Goal: Information Seeking & Learning: Check status

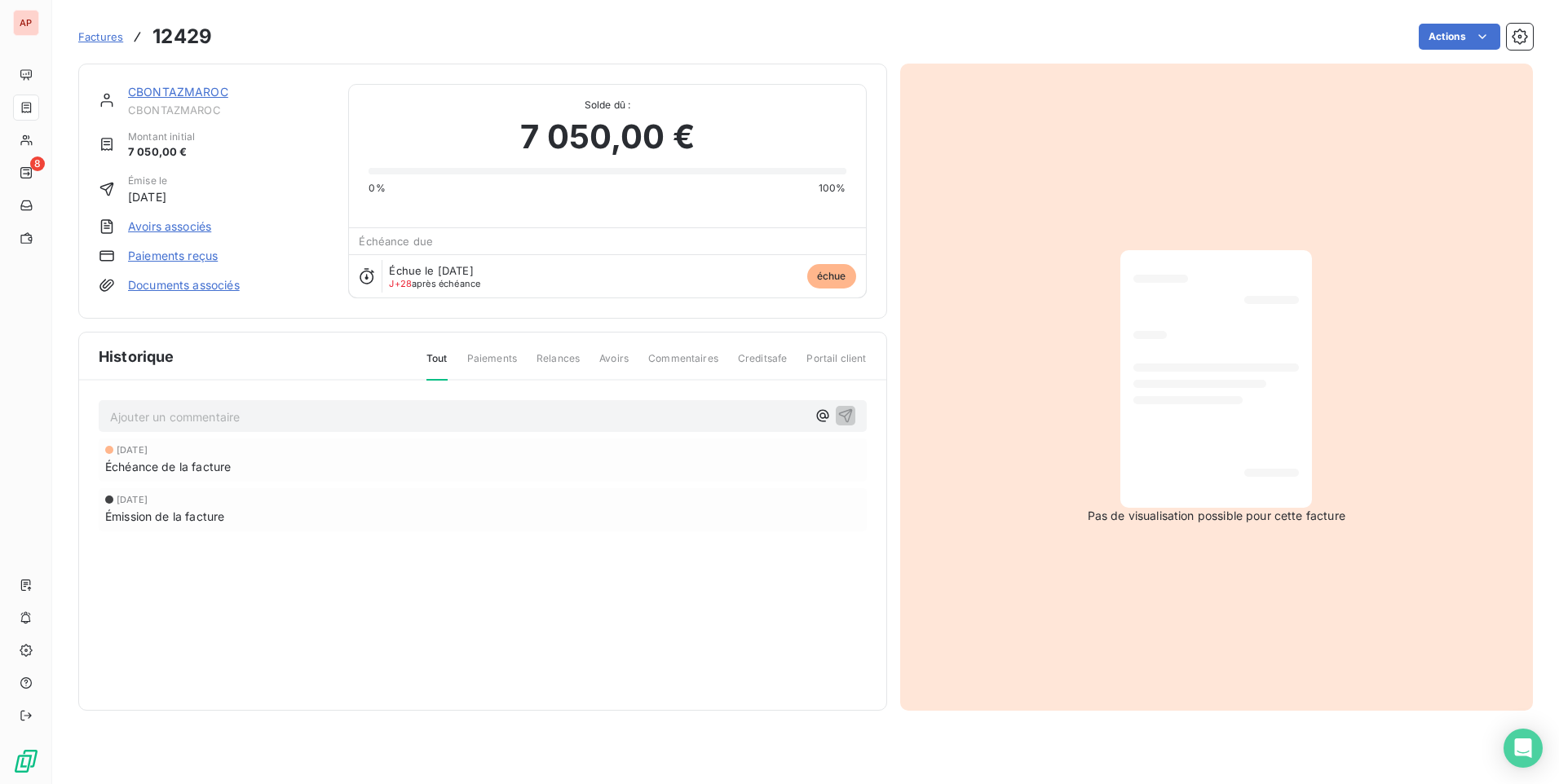
click at [98, 37] on span "Factures" at bounding box center [100, 37] width 45 height 13
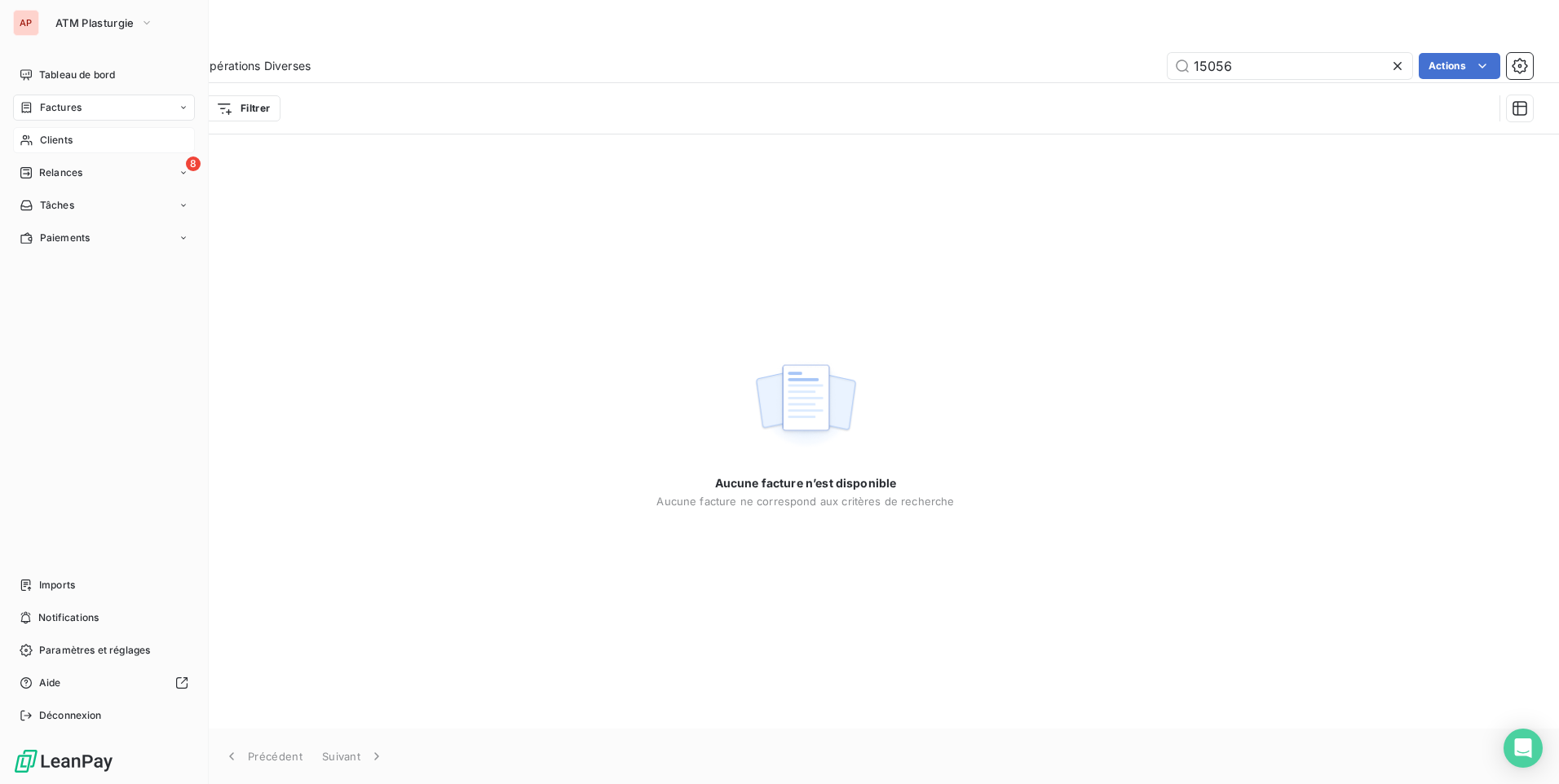
click at [58, 134] on span "Clients" at bounding box center [57, 141] width 33 height 15
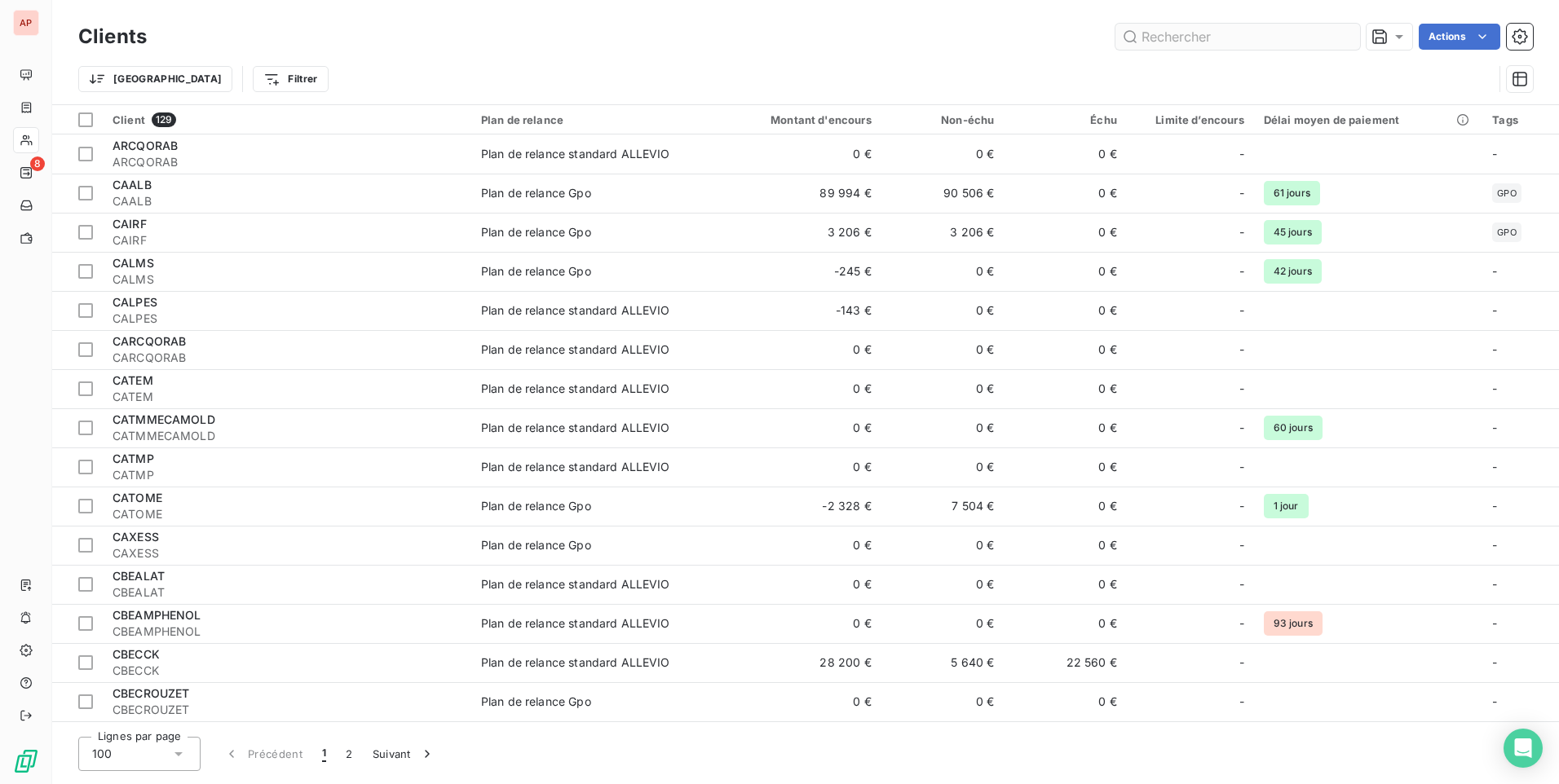
click at [1161, 45] on input "text" at bounding box center [1238, 37] width 245 height 26
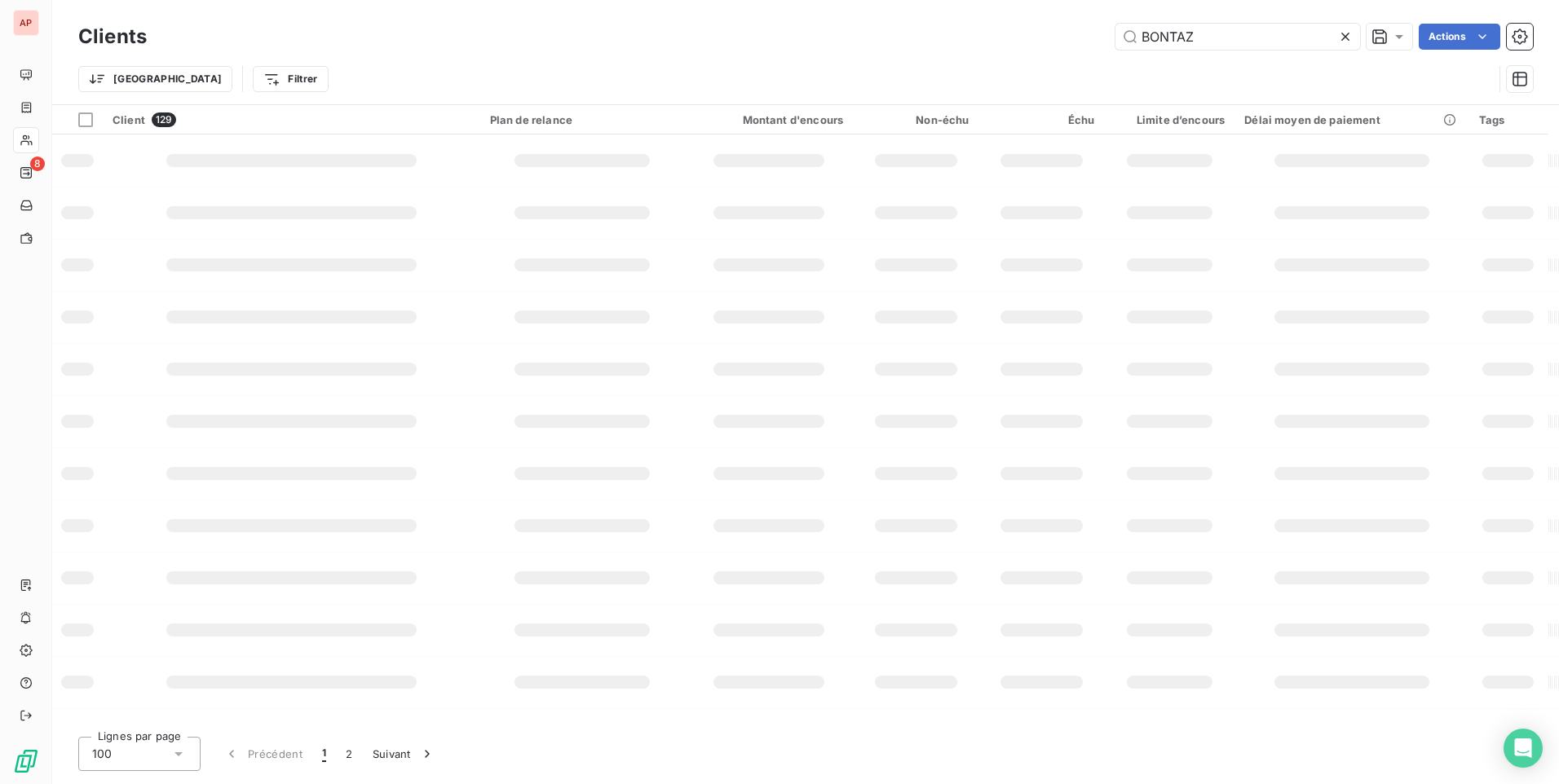
type input "BONTAZ"
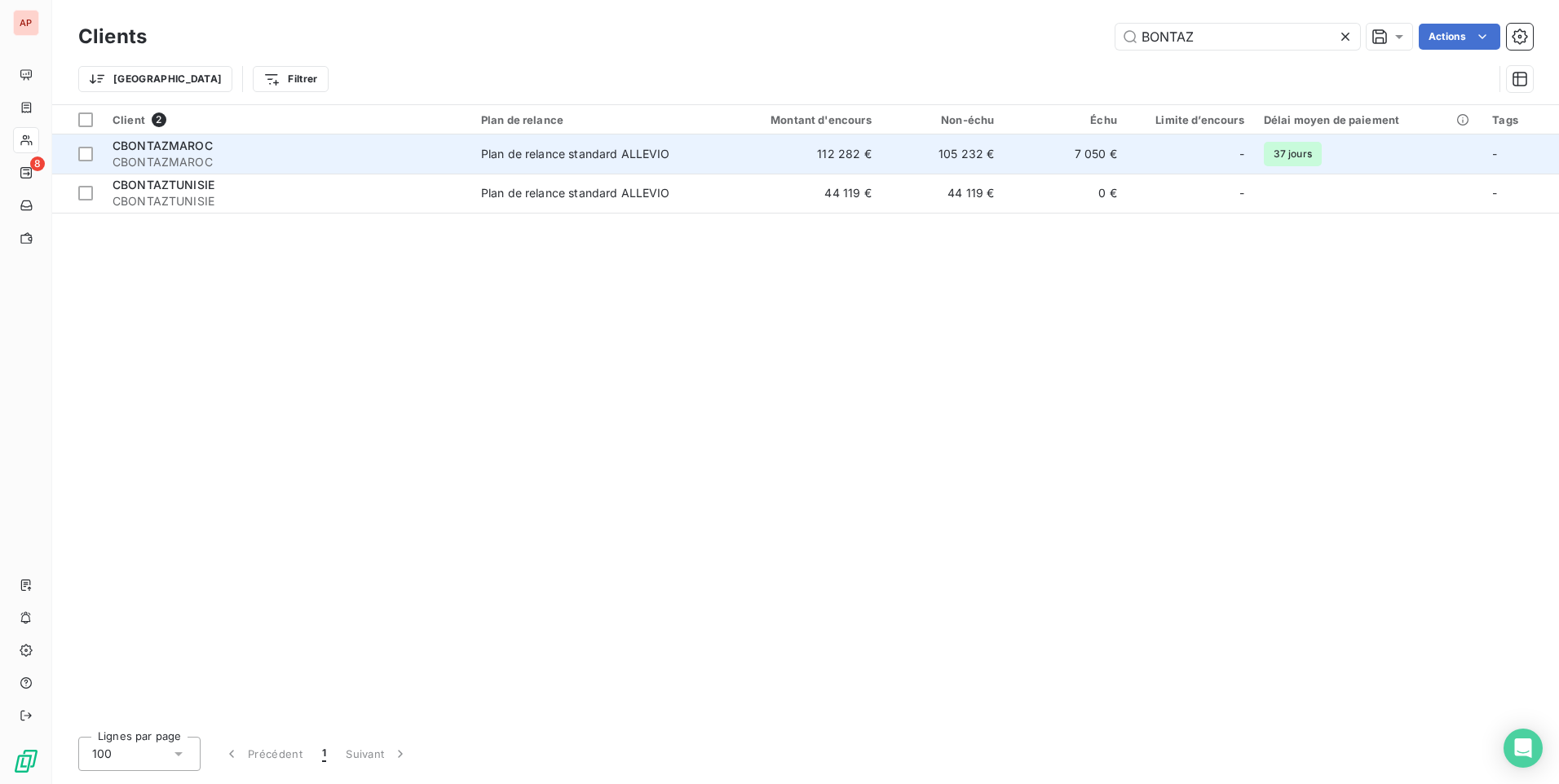
click at [446, 154] on span "CBONTAZMAROC" at bounding box center [287, 162] width 349 height 16
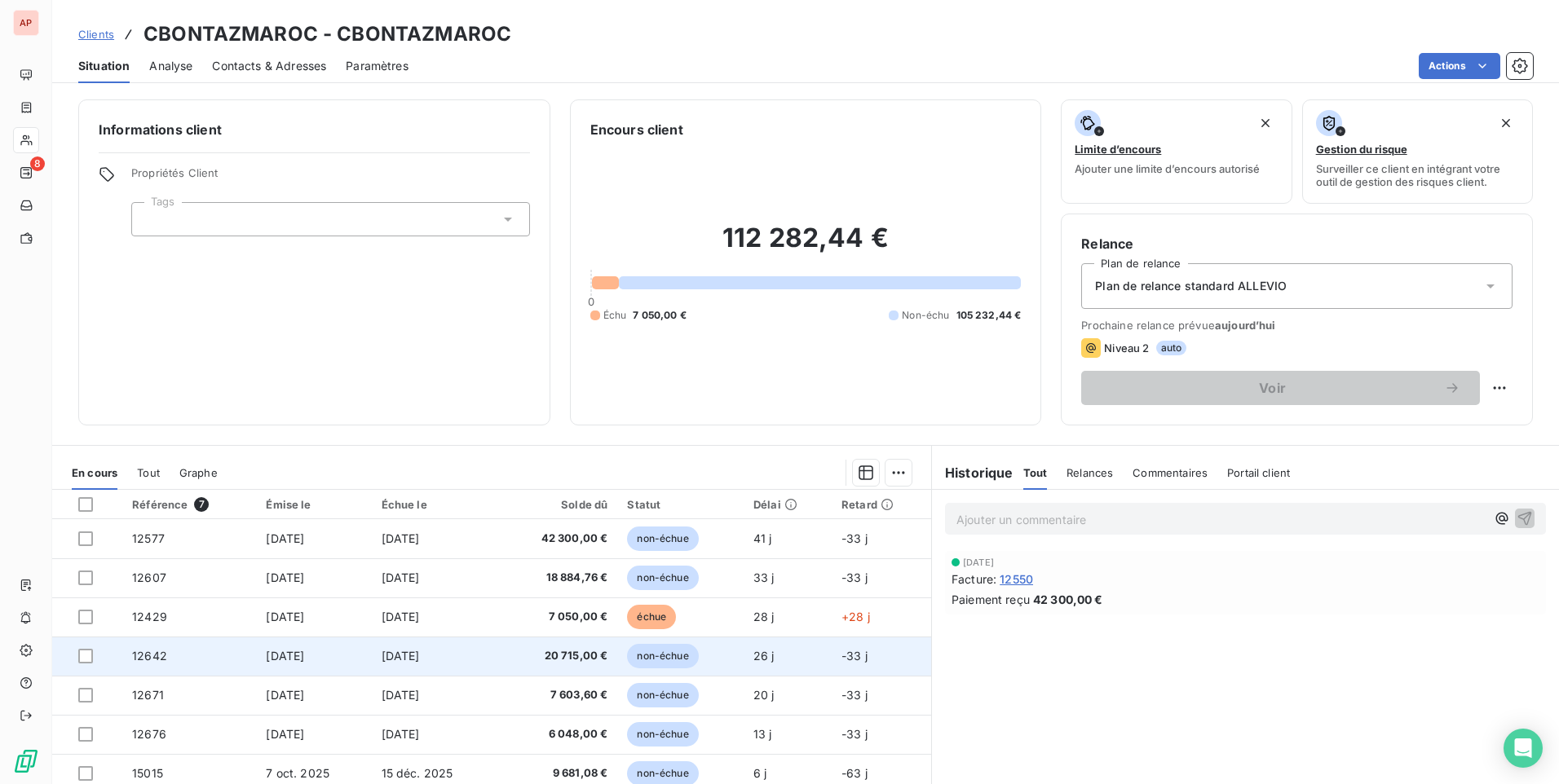
scroll to position [68, 0]
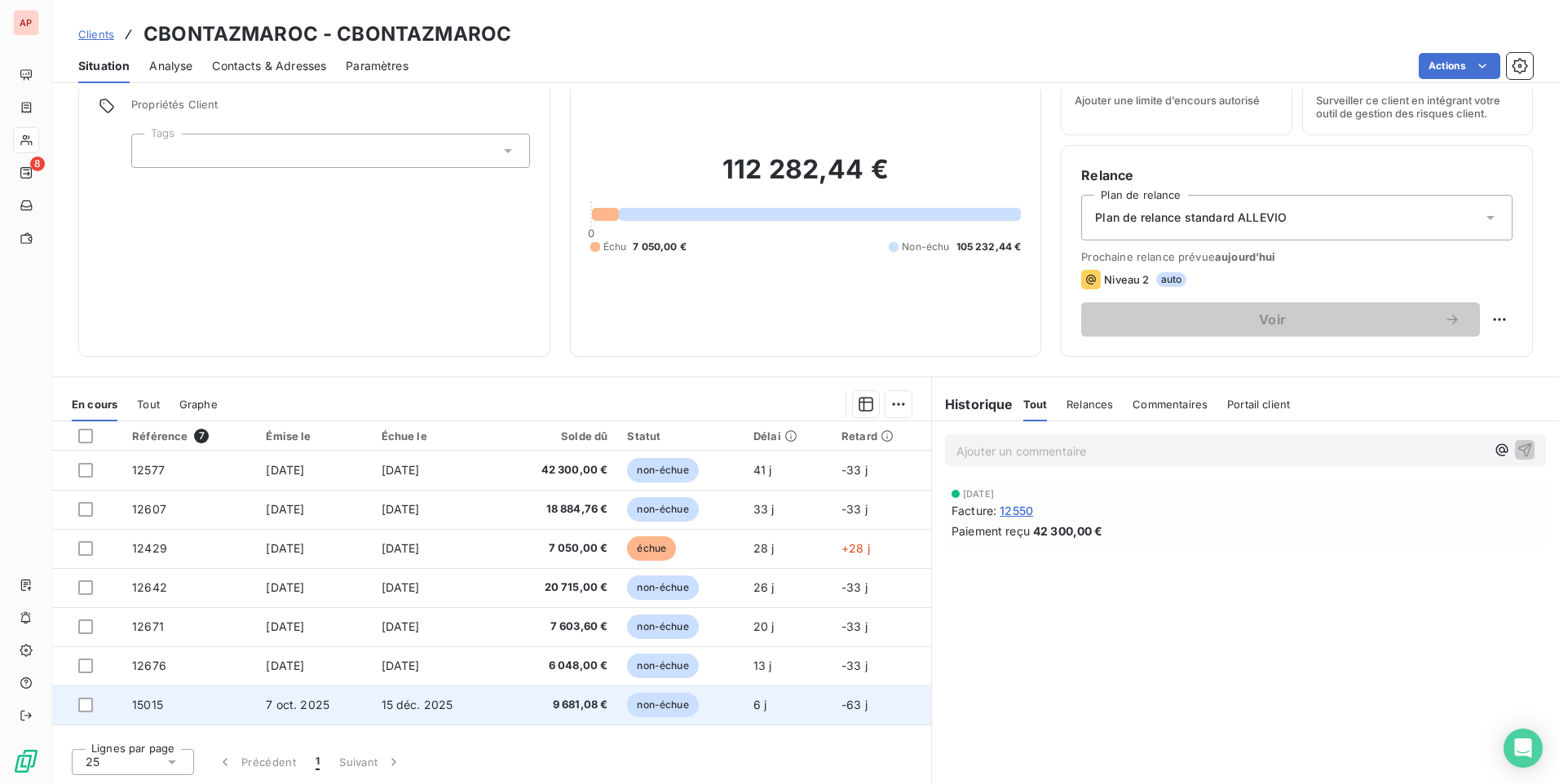
click at [670, 706] on span "non-échue" at bounding box center [663, 705] width 71 height 25
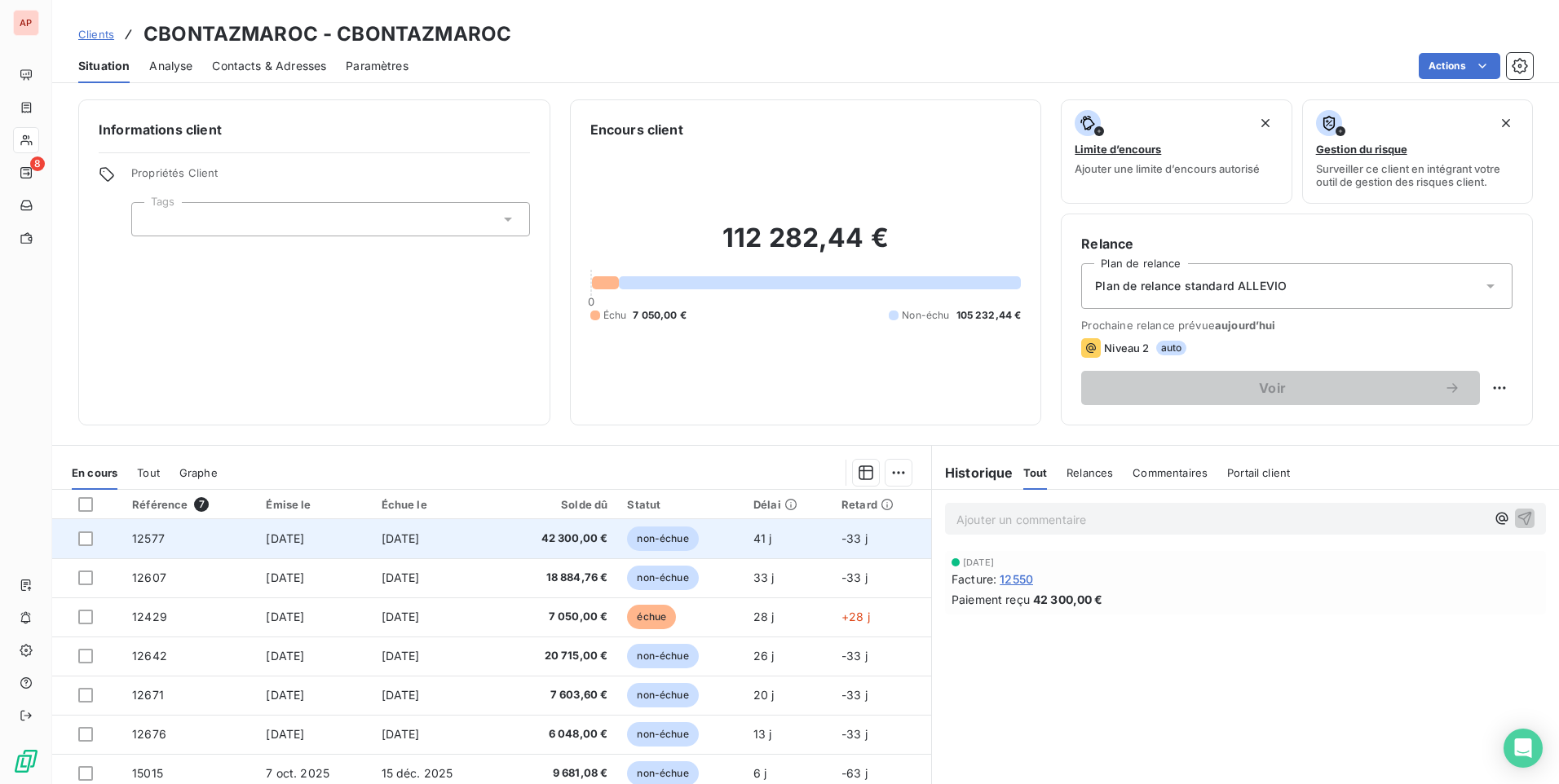
click at [668, 539] on span "non-échue" at bounding box center [663, 538] width 71 height 25
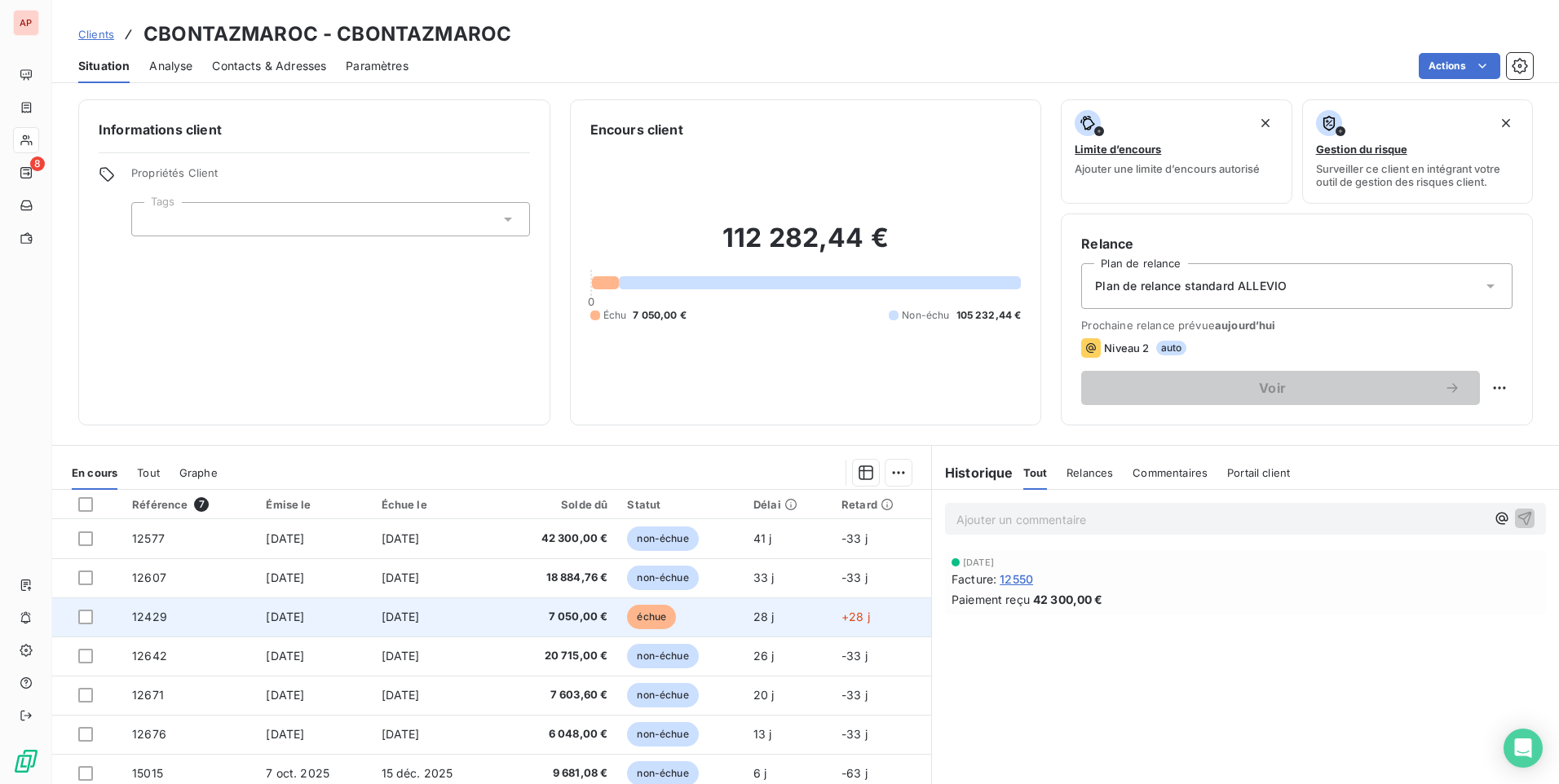
click at [660, 616] on span "échue" at bounding box center [652, 617] width 49 height 25
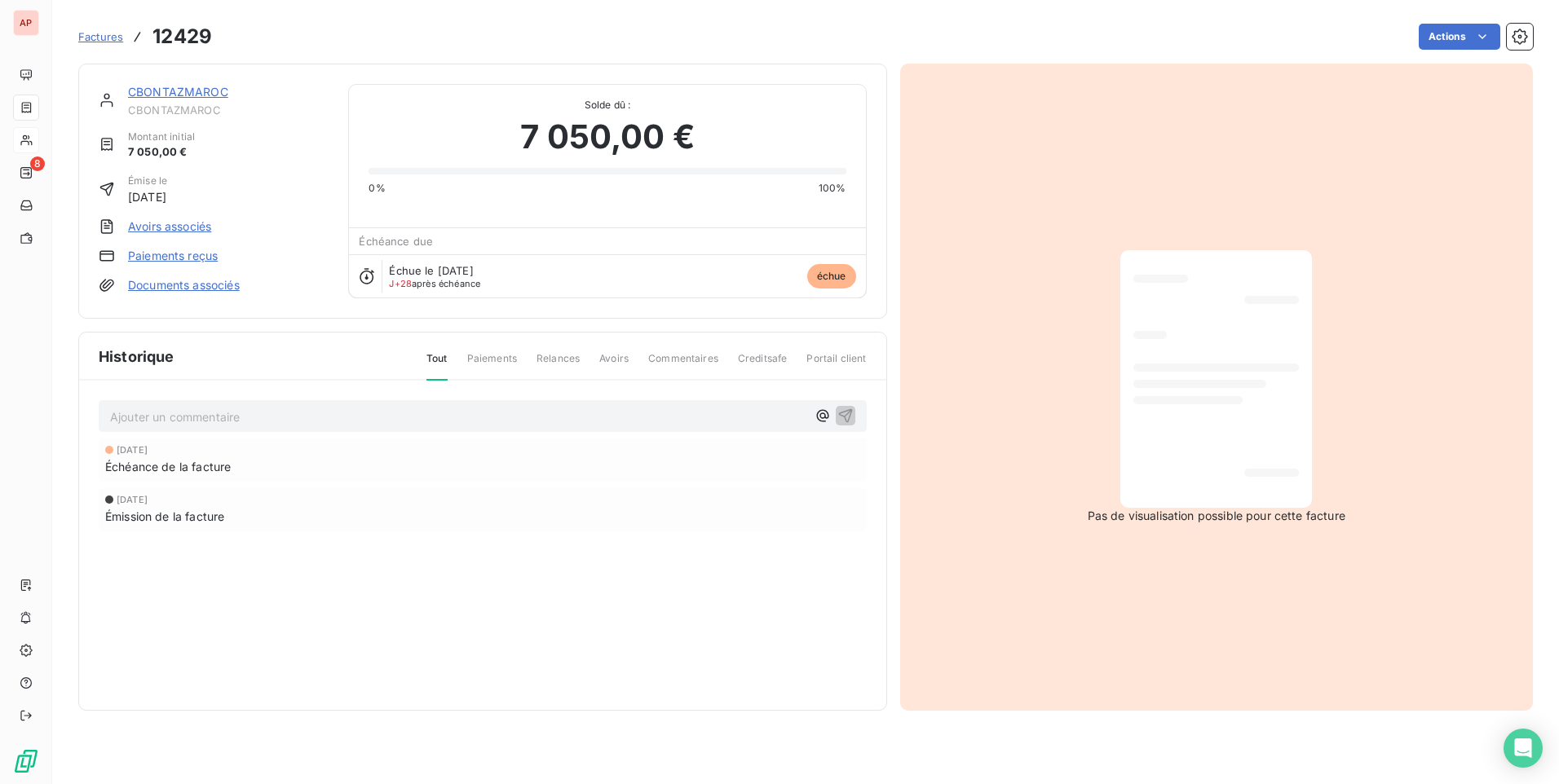
click at [1210, 393] on div at bounding box center [1216, 380] width 165 height 232
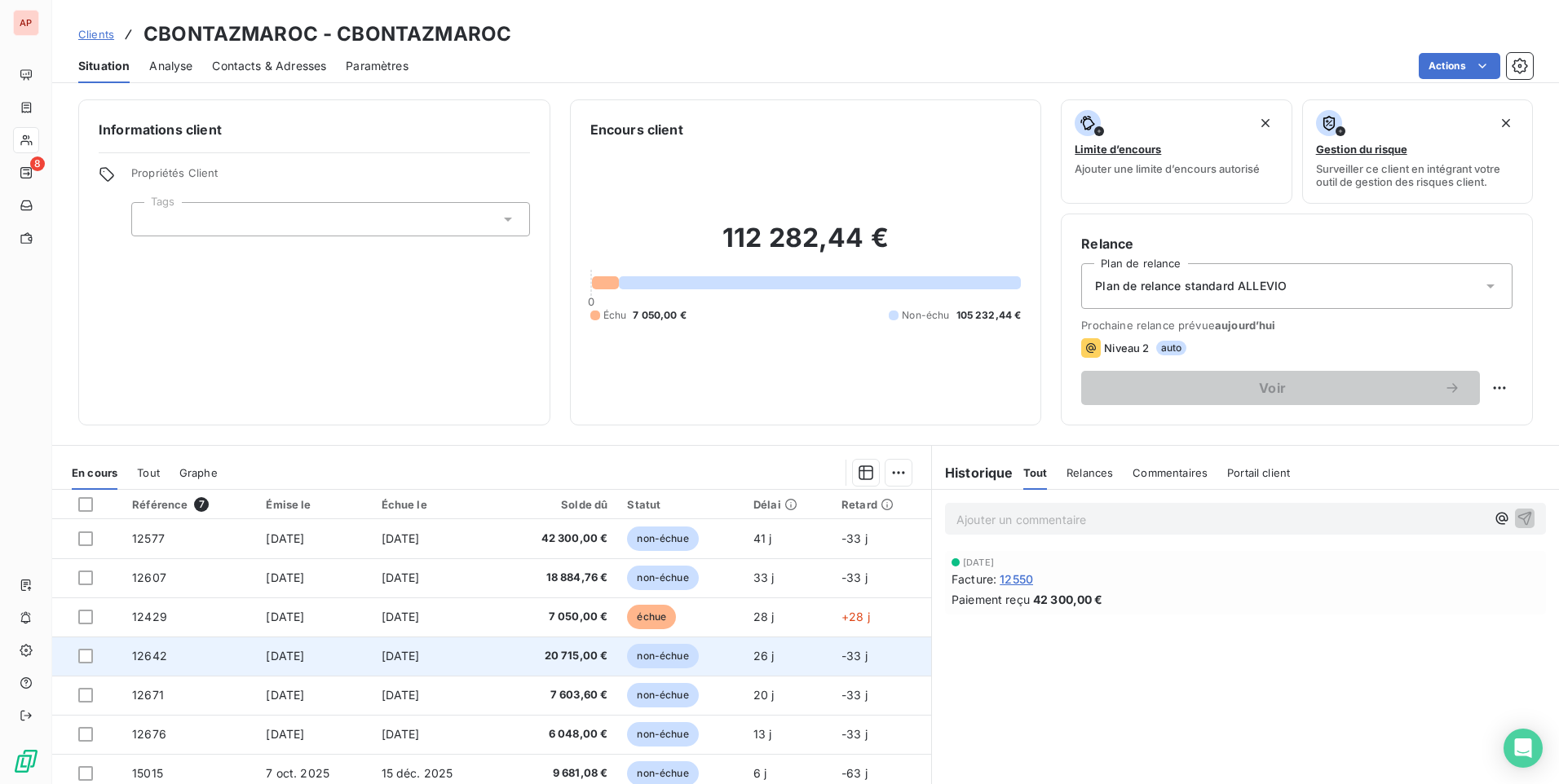
click at [675, 658] on span "non-échue" at bounding box center [663, 656] width 71 height 25
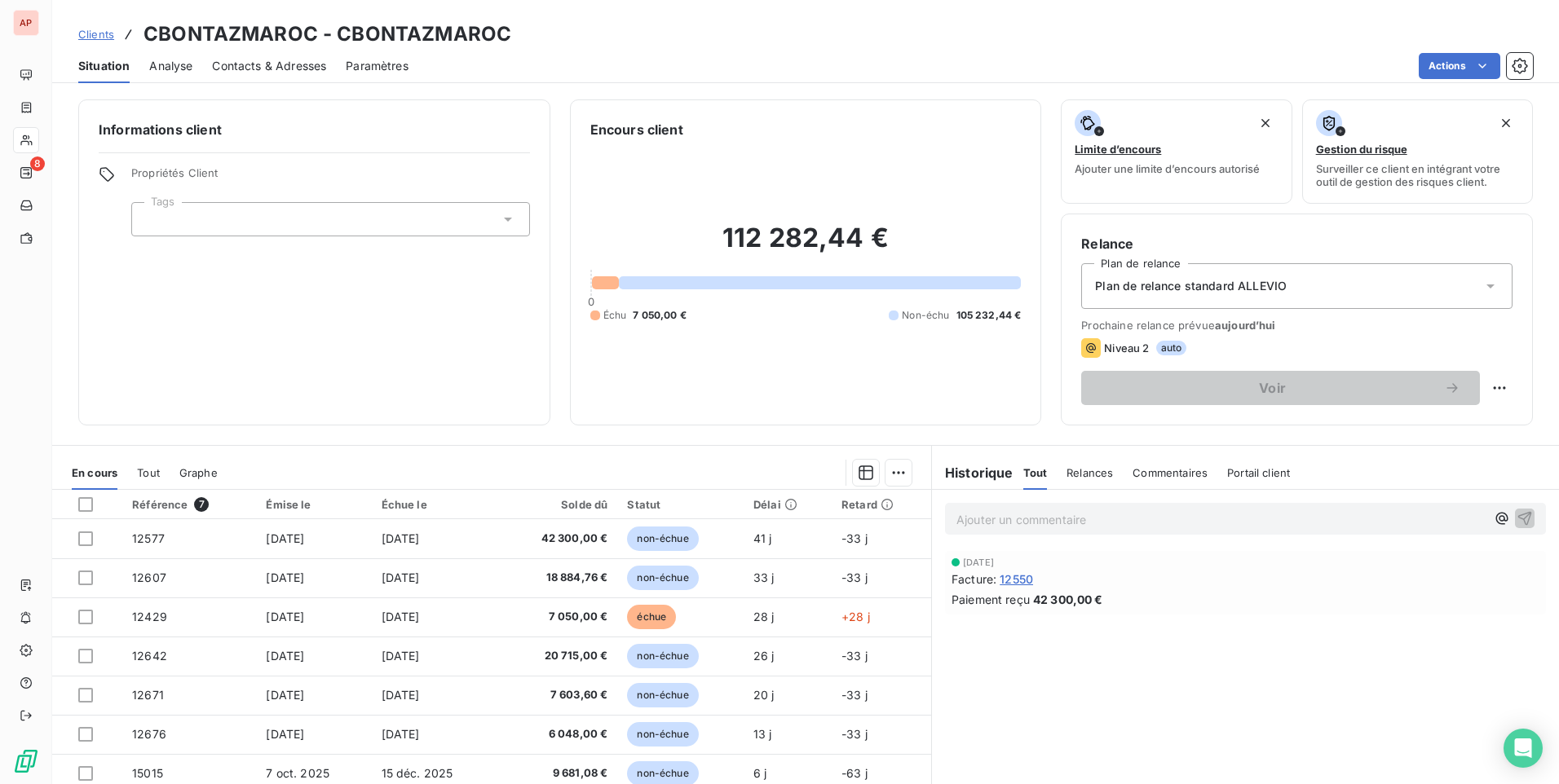
click at [95, 31] on span "Clients" at bounding box center [96, 34] width 36 height 13
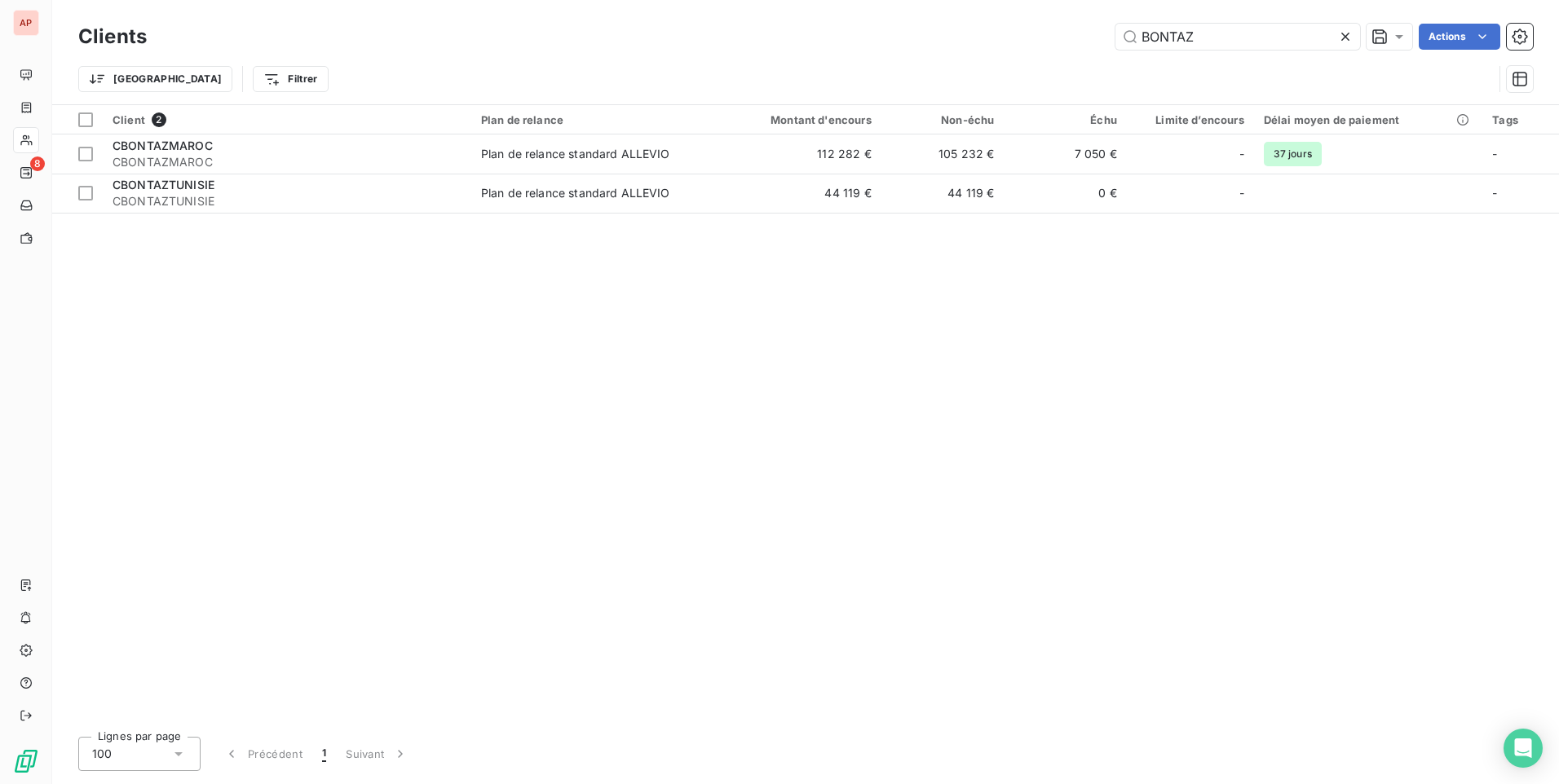
drag, startPoint x: 1201, startPoint y: 41, endPoint x: 831, endPoint y: 25, distance: 370.3
click at [873, 26] on div "BONTAZ Actions" at bounding box center [849, 37] width 1366 height 26
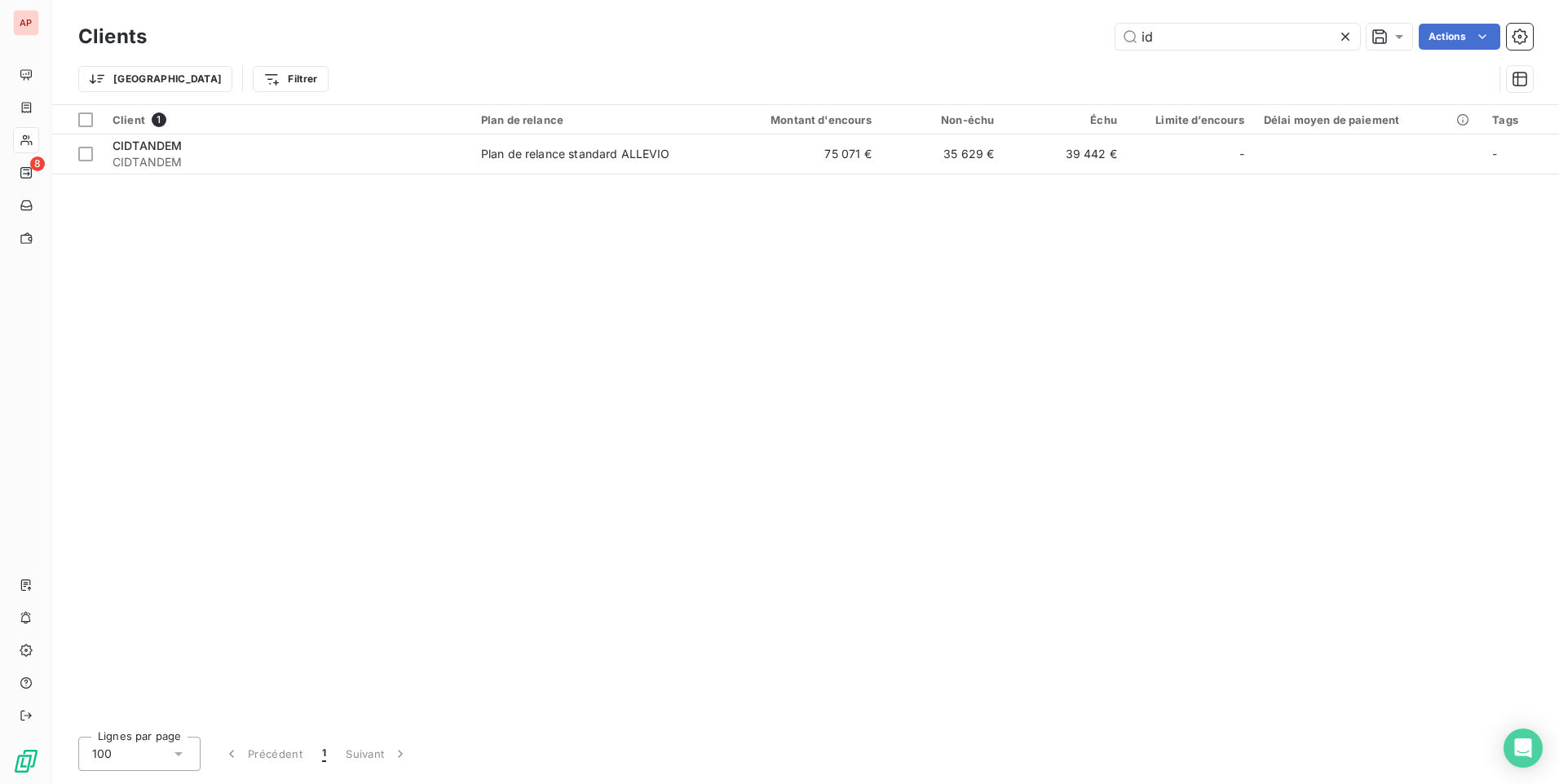
type input "id"
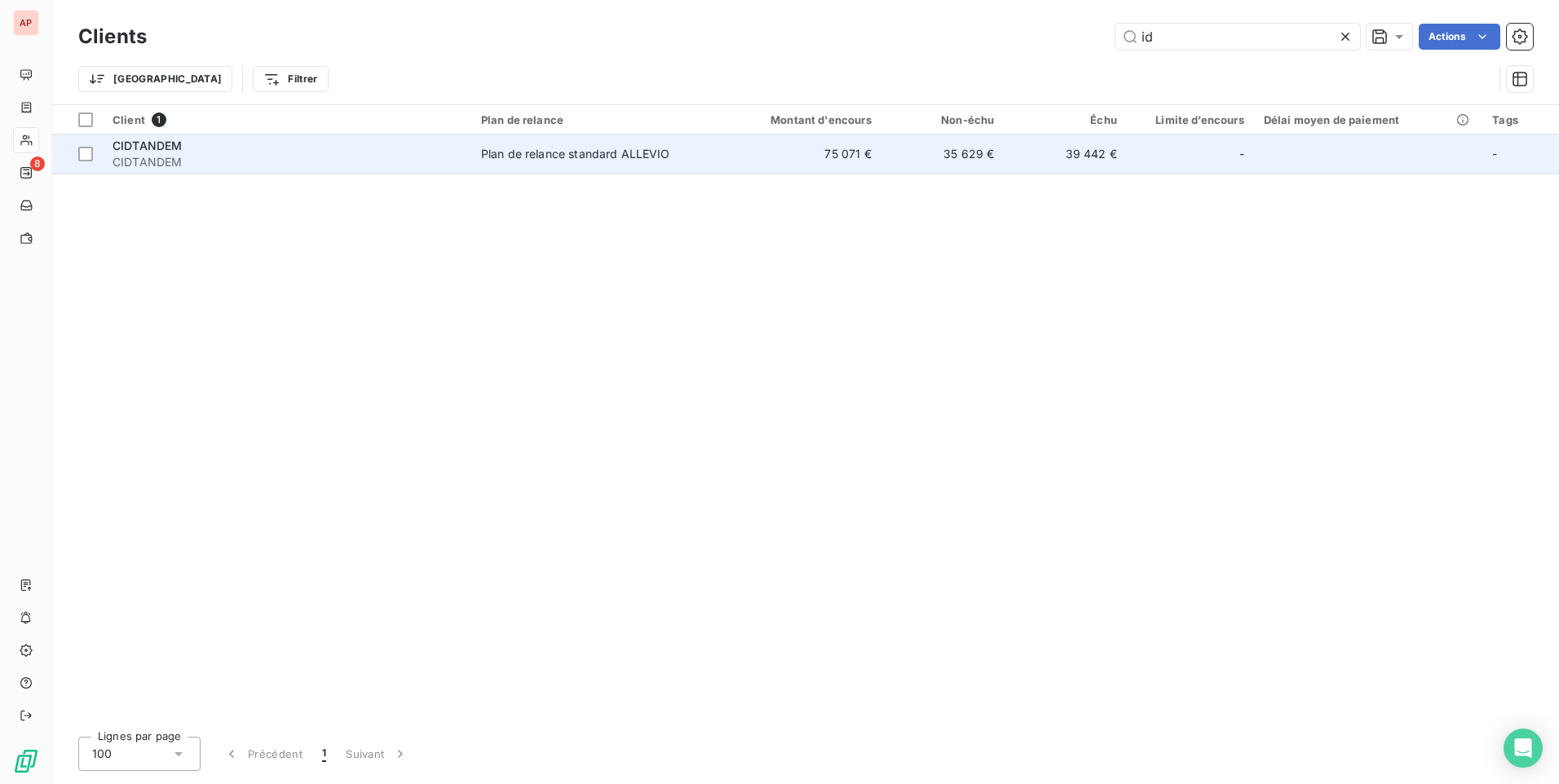
click at [759, 165] on td "75 071 €" at bounding box center [799, 153] width 164 height 39
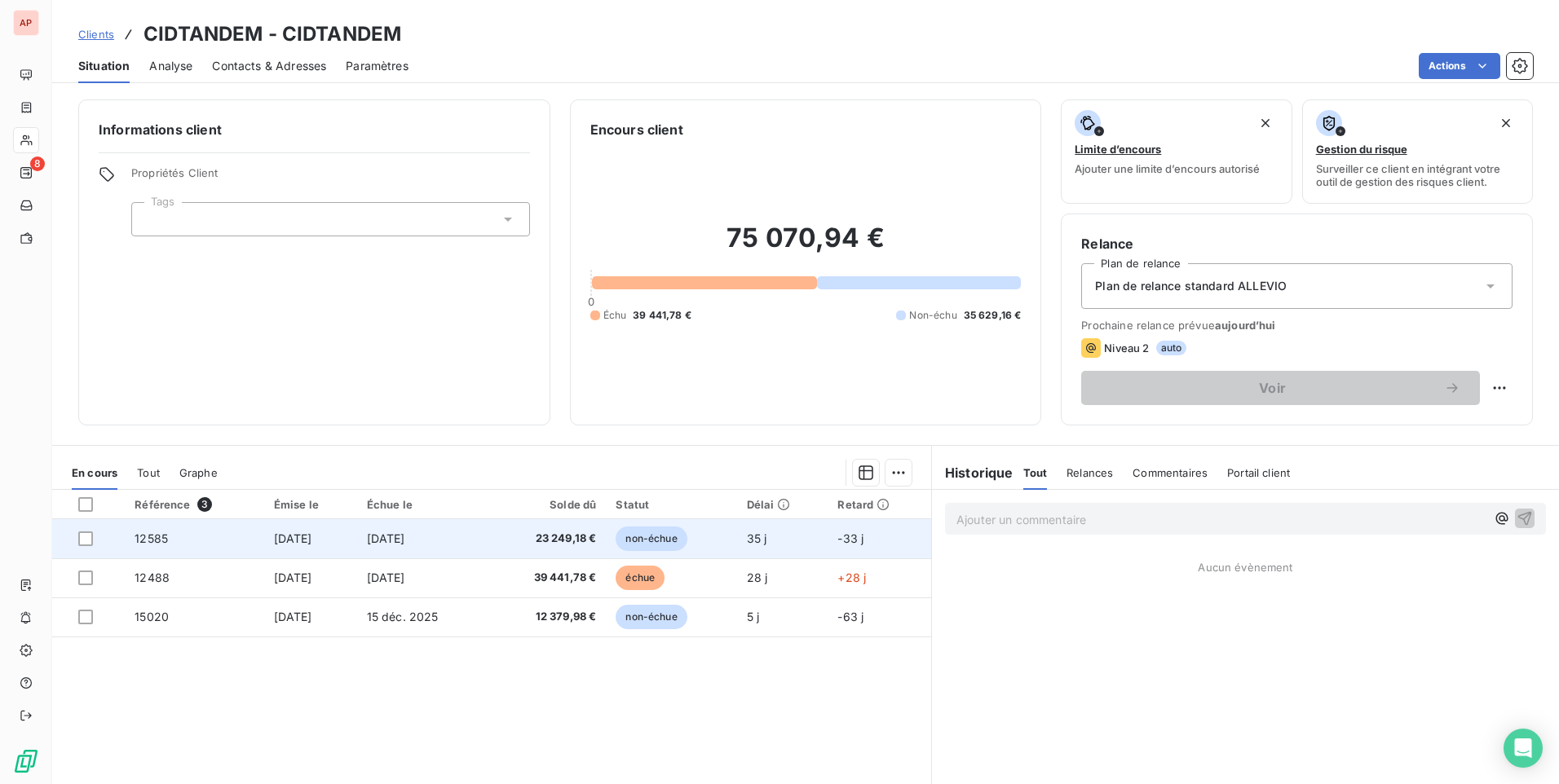
click at [664, 541] on span "non-échue" at bounding box center [651, 538] width 71 height 25
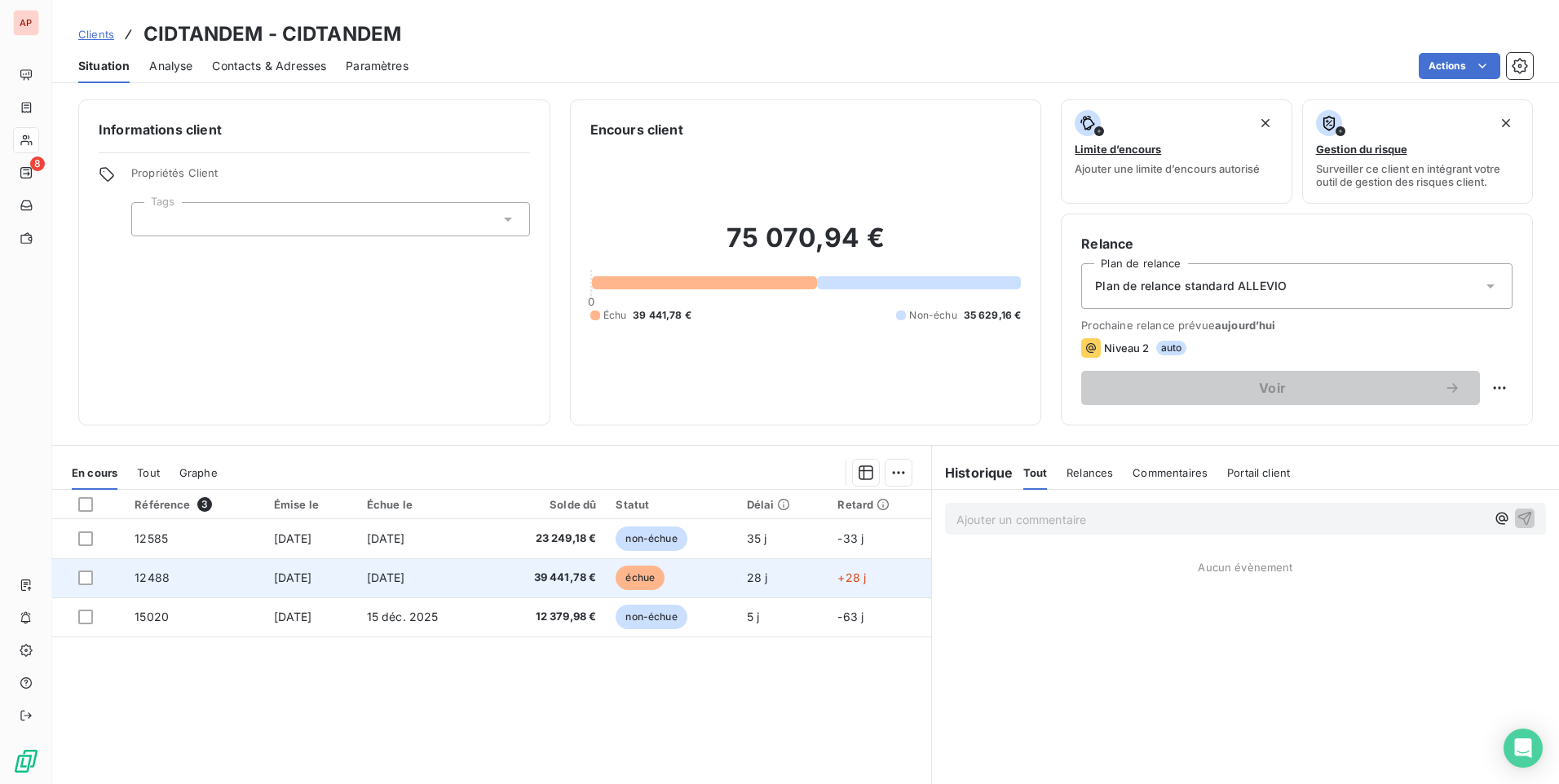
click at [661, 583] on span "échue" at bounding box center [640, 578] width 49 height 25
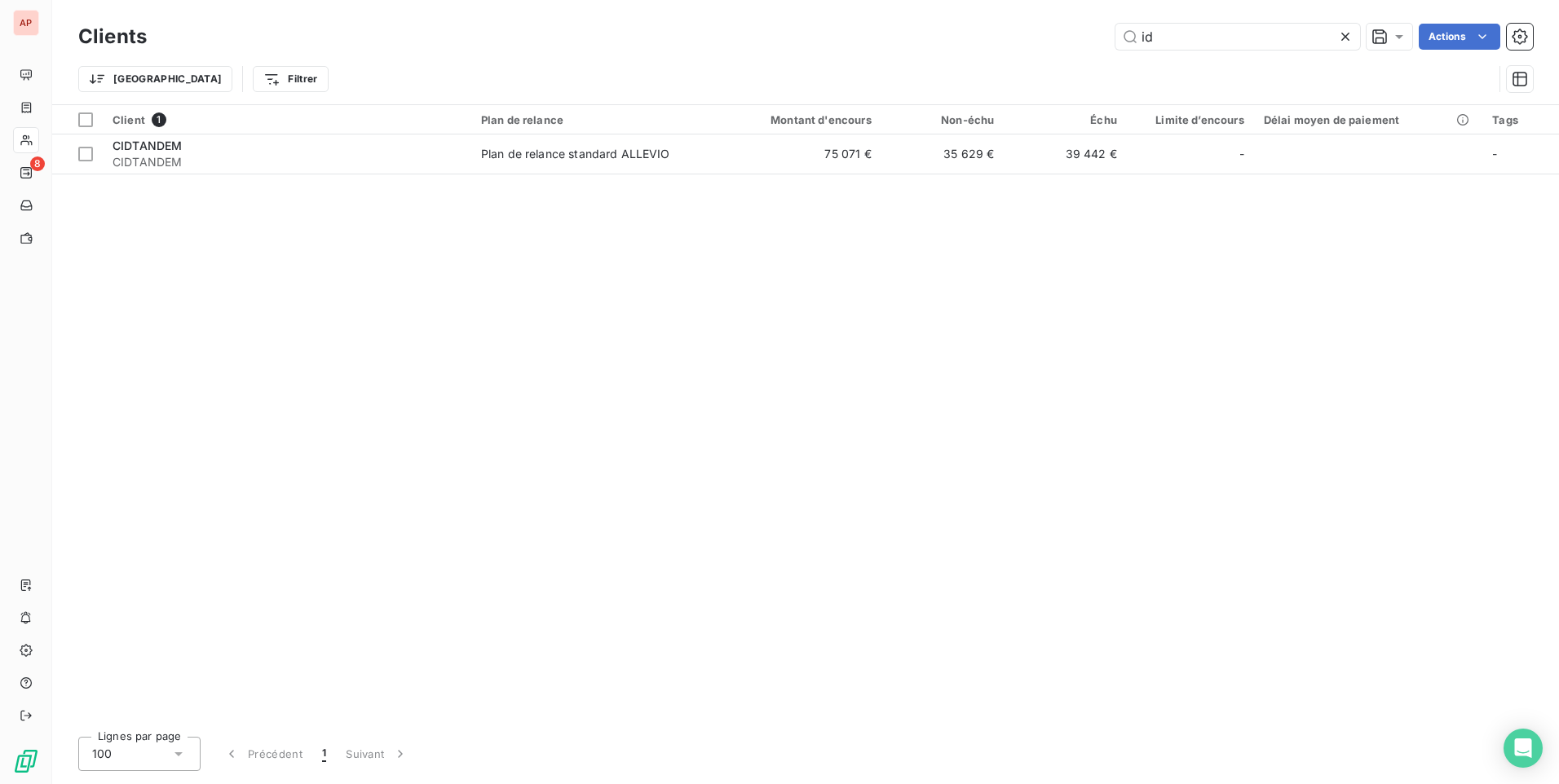
drag, startPoint x: 1165, startPoint y: 35, endPoint x: 1045, endPoint y: 42, distance: 120.2
click at [1052, 42] on div "id Actions" at bounding box center [849, 37] width 1366 height 26
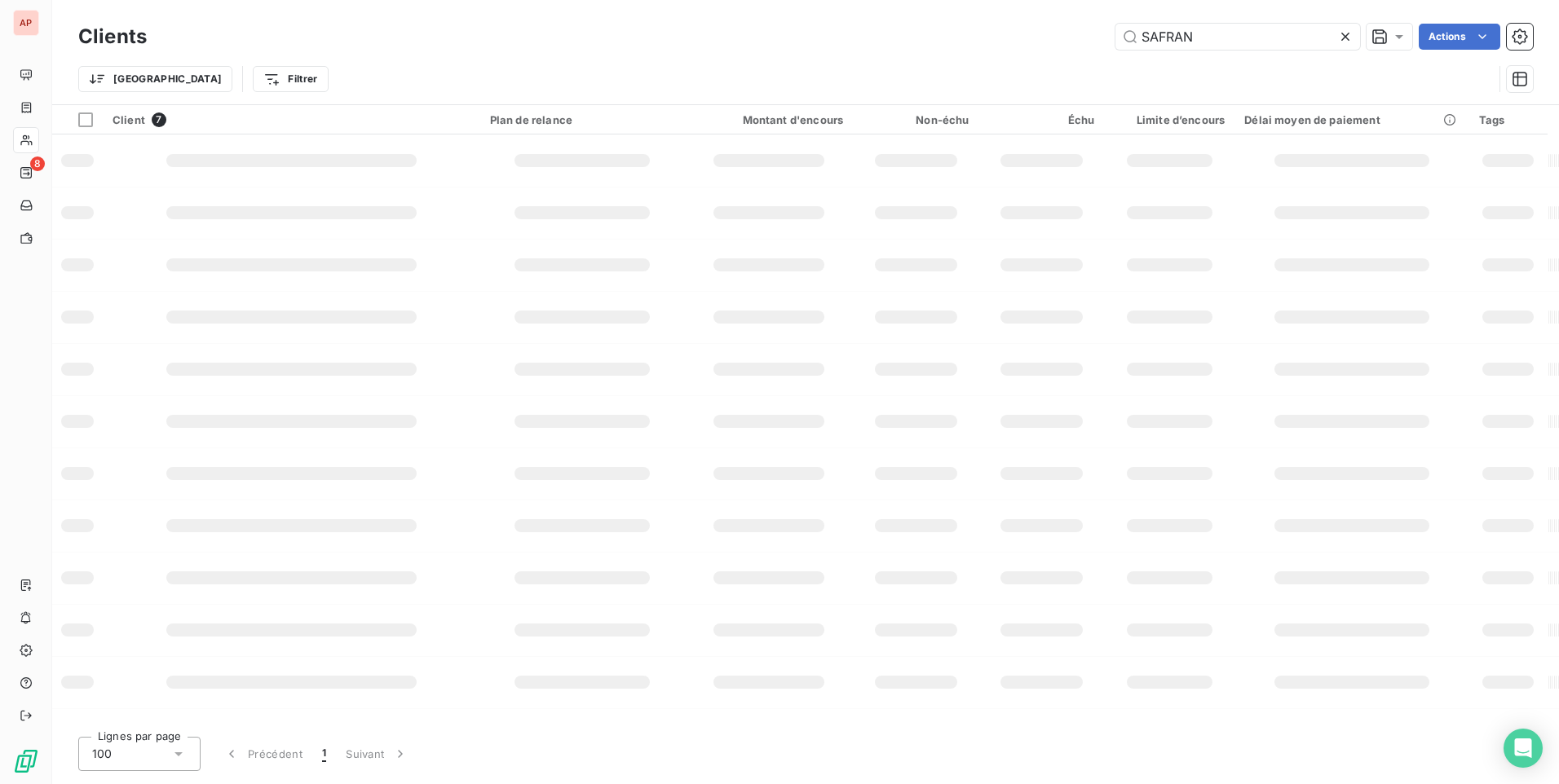
type input "SAFRAN"
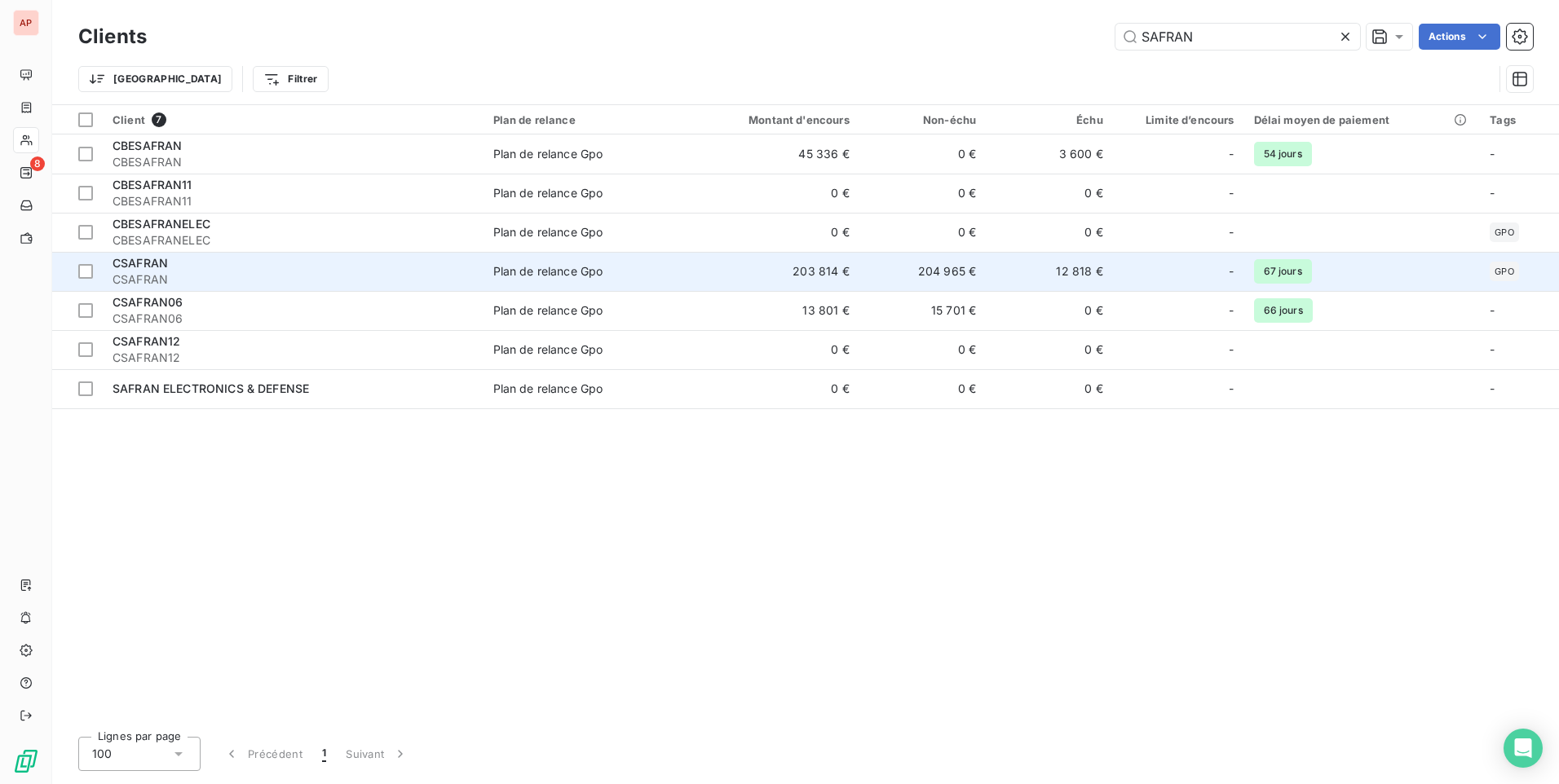
click at [318, 281] on span "CSAFRAN" at bounding box center [293, 279] width 361 height 16
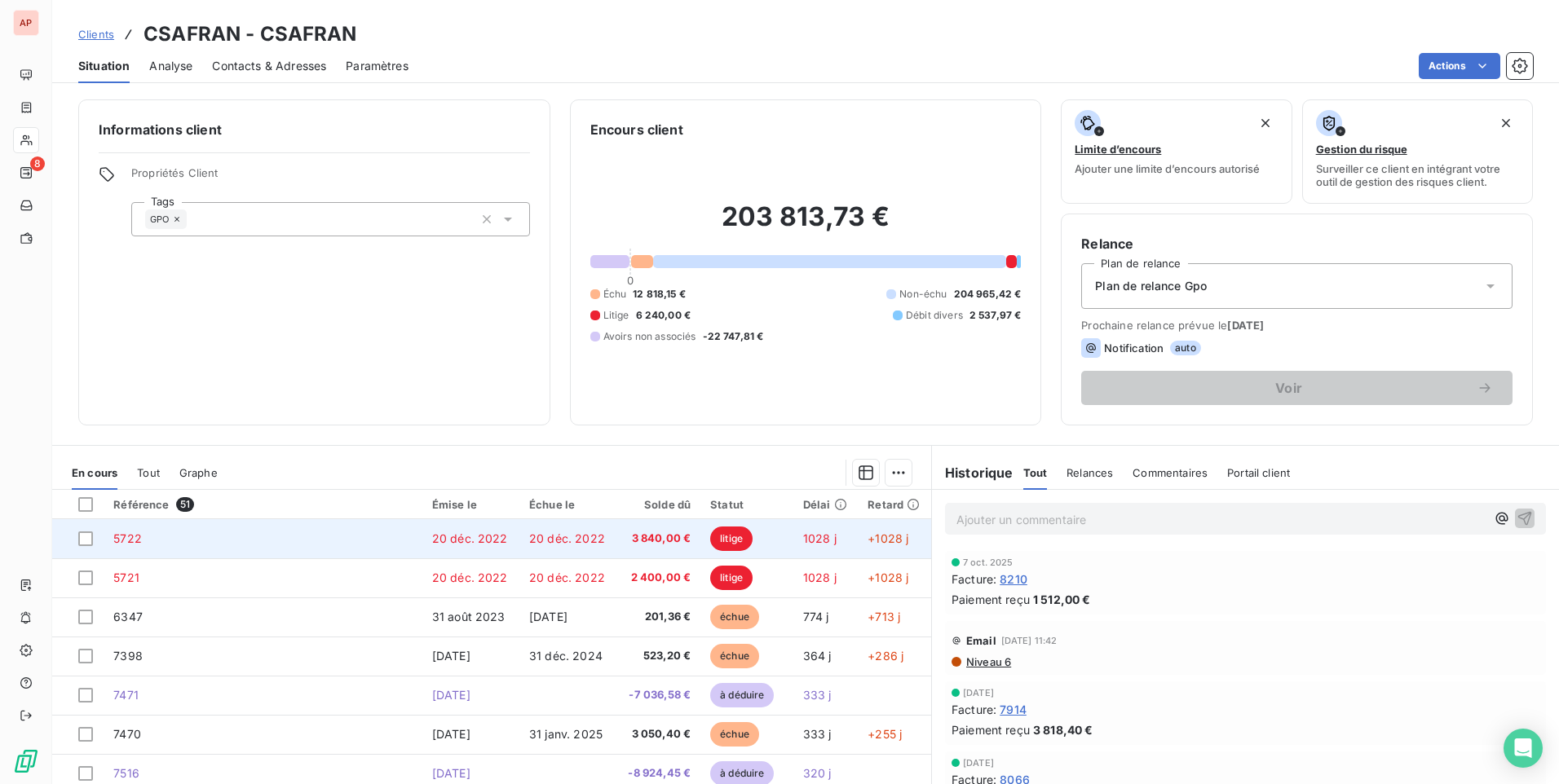
click at [723, 538] on span "litige" at bounding box center [731, 538] width 42 height 25
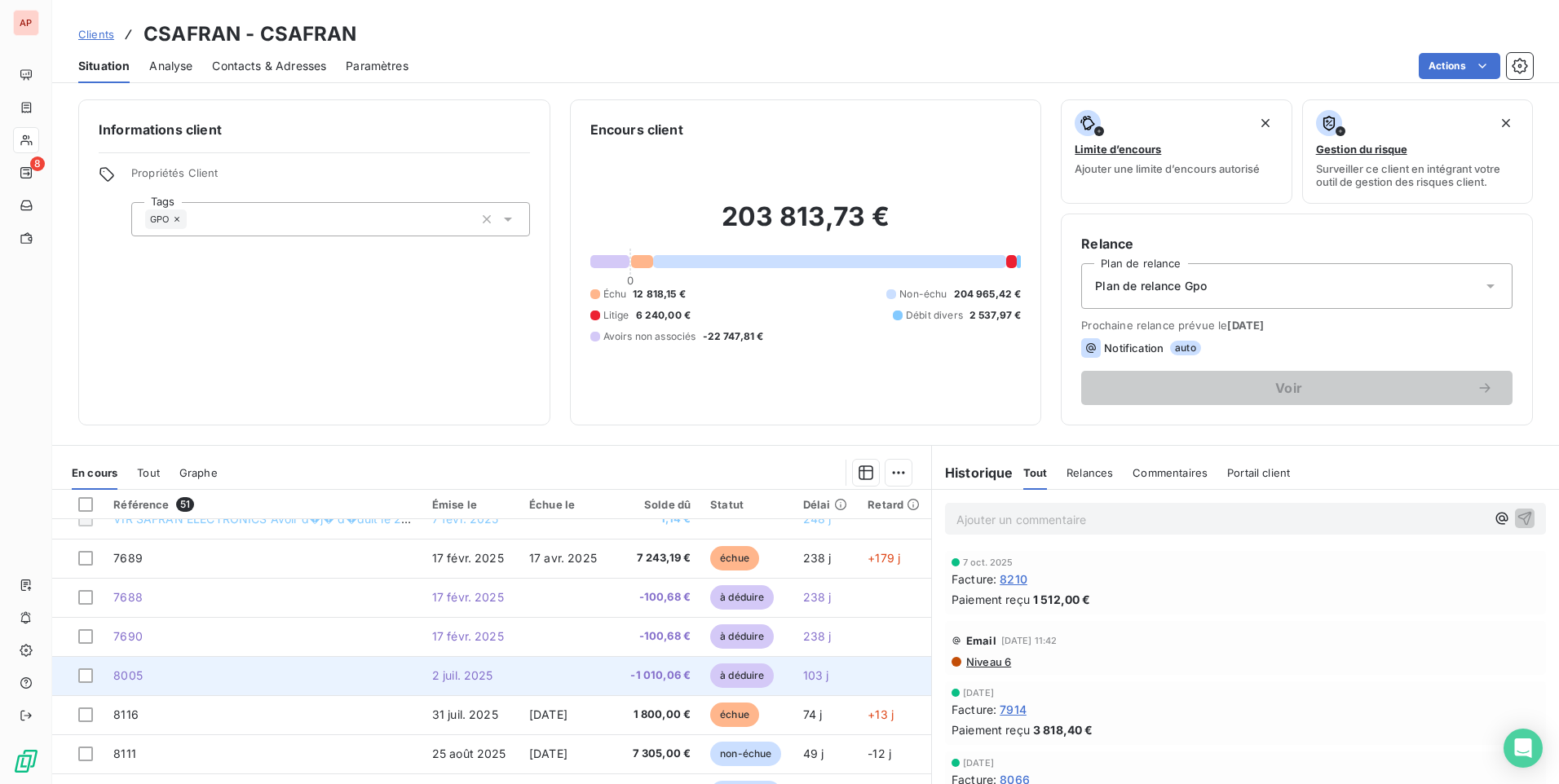
scroll to position [653, 0]
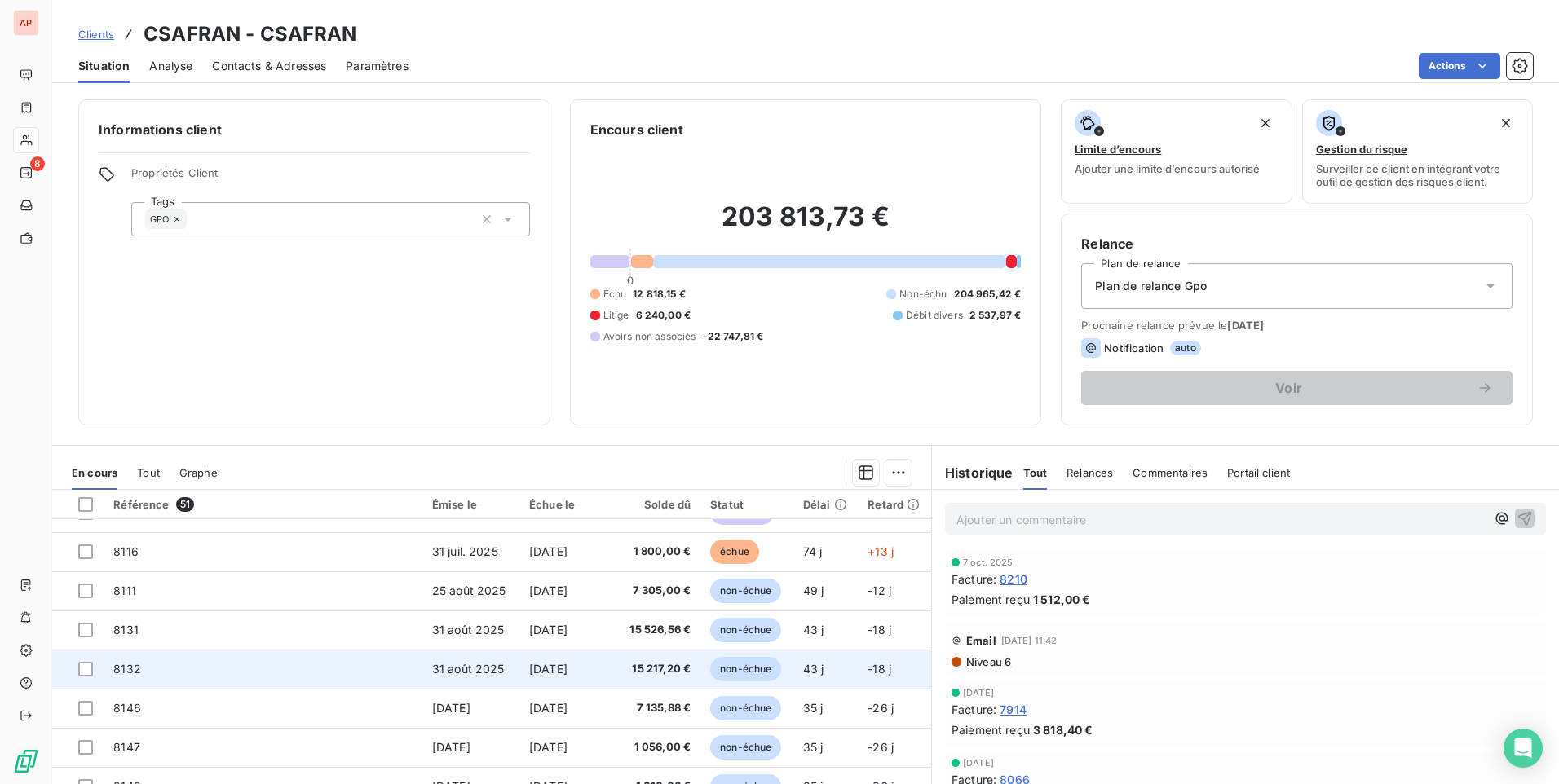
click at [747, 674] on span "non-échue" at bounding box center [746, 669] width 71 height 25
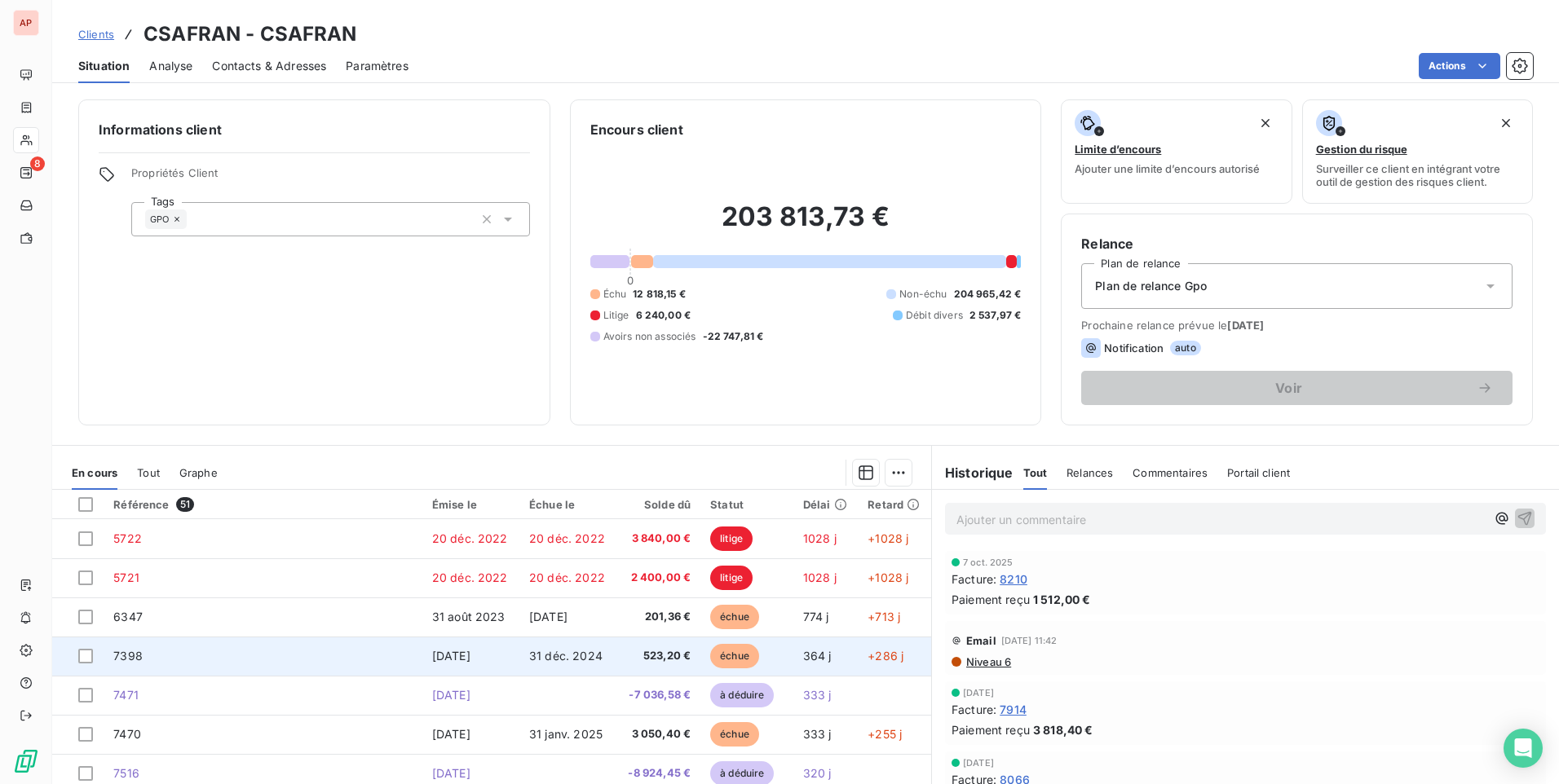
click at [725, 656] on span "échue" at bounding box center [735, 656] width 49 height 25
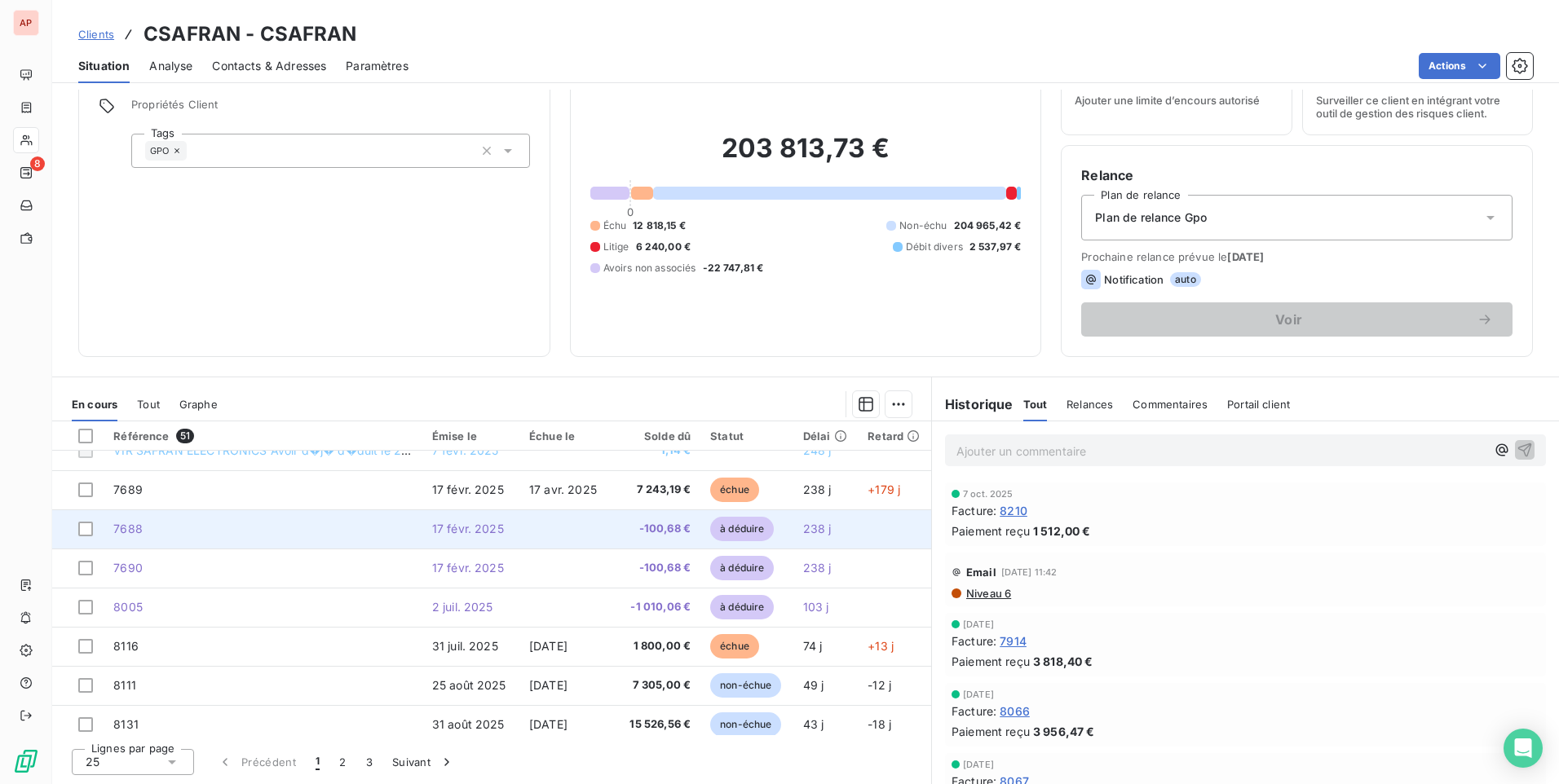
scroll to position [695, 0]
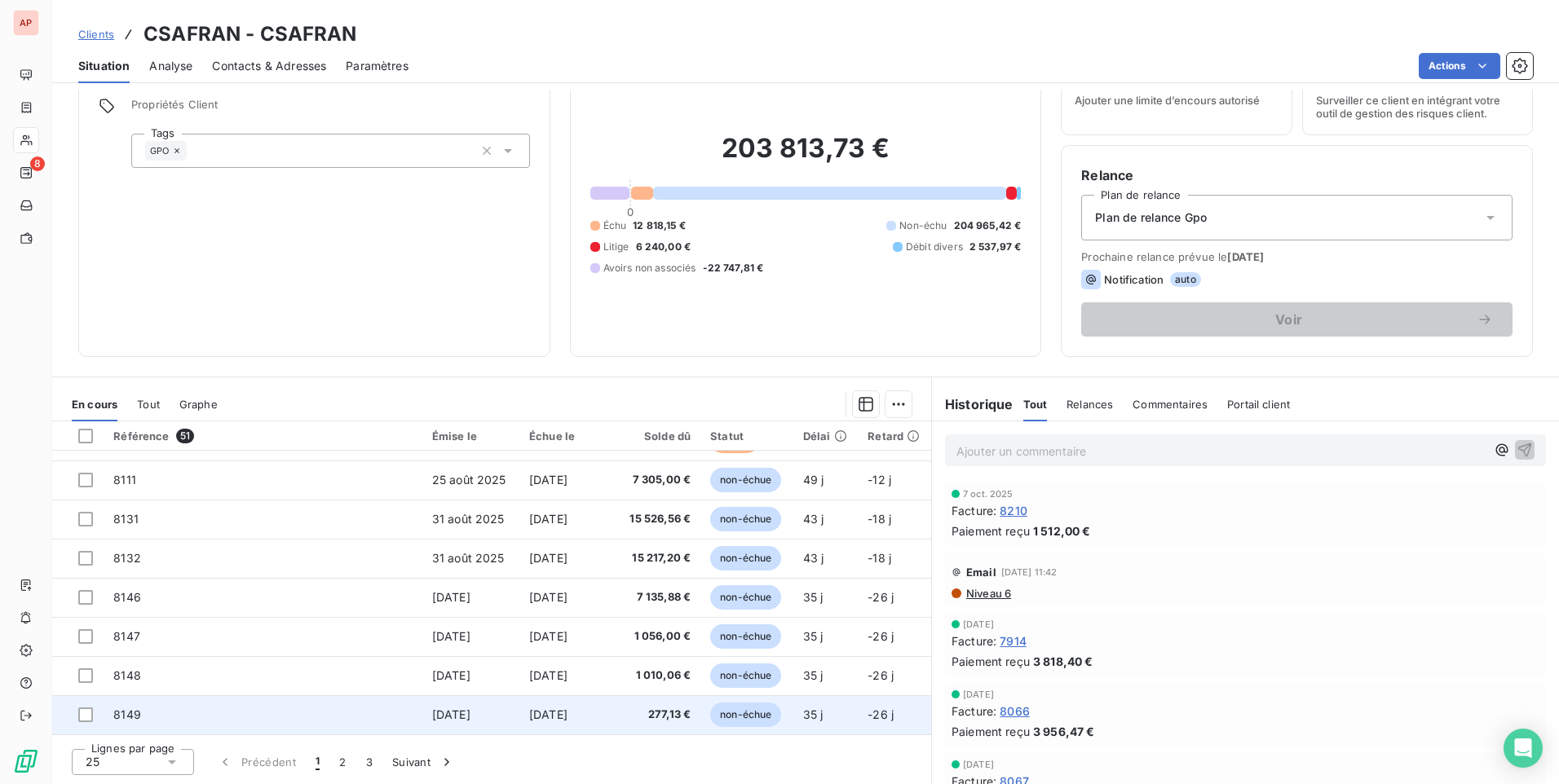
click at [745, 717] on span "non-échue" at bounding box center [746, 715] width 71 height 25
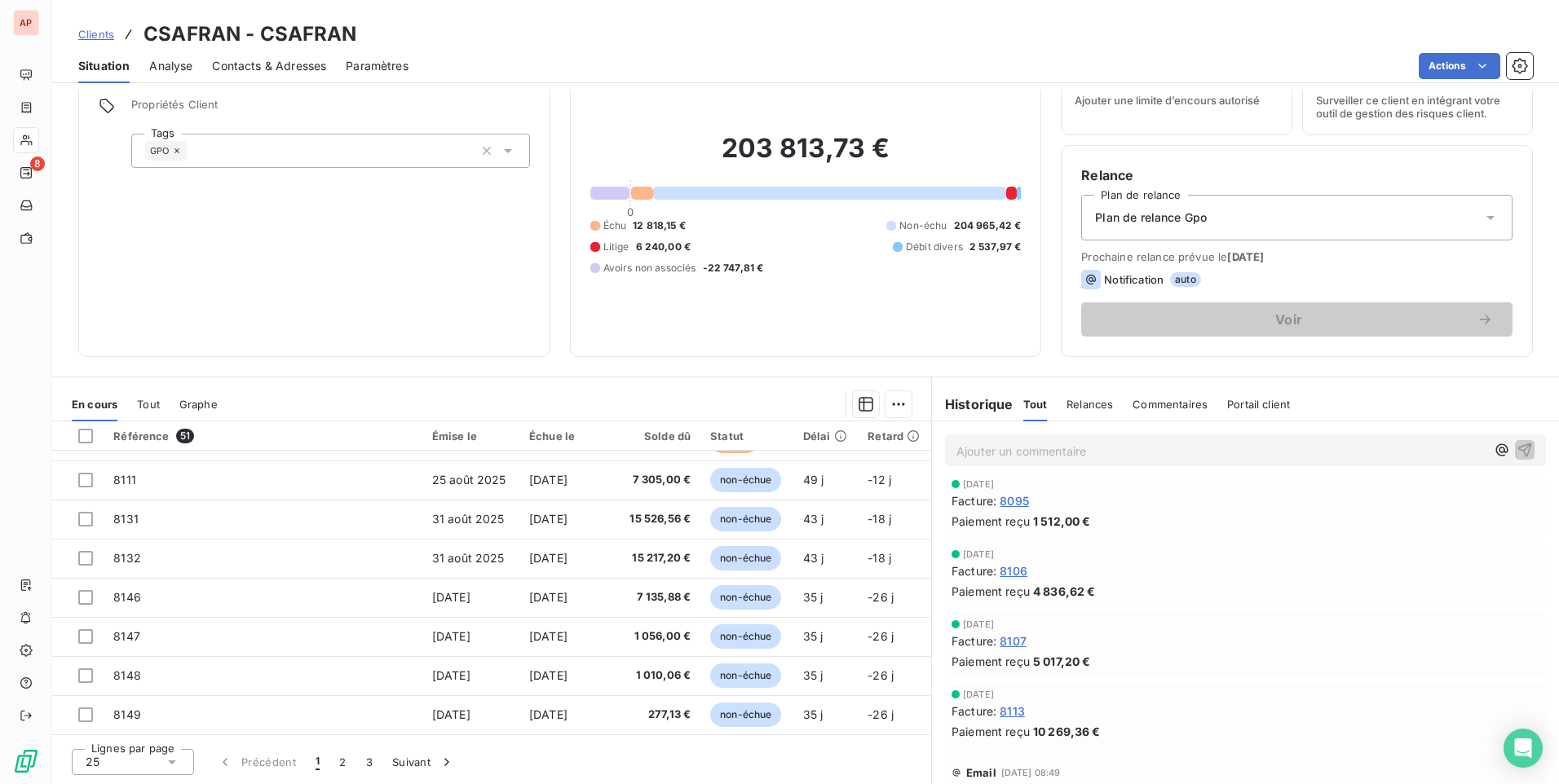
scroll to position [740, 0]
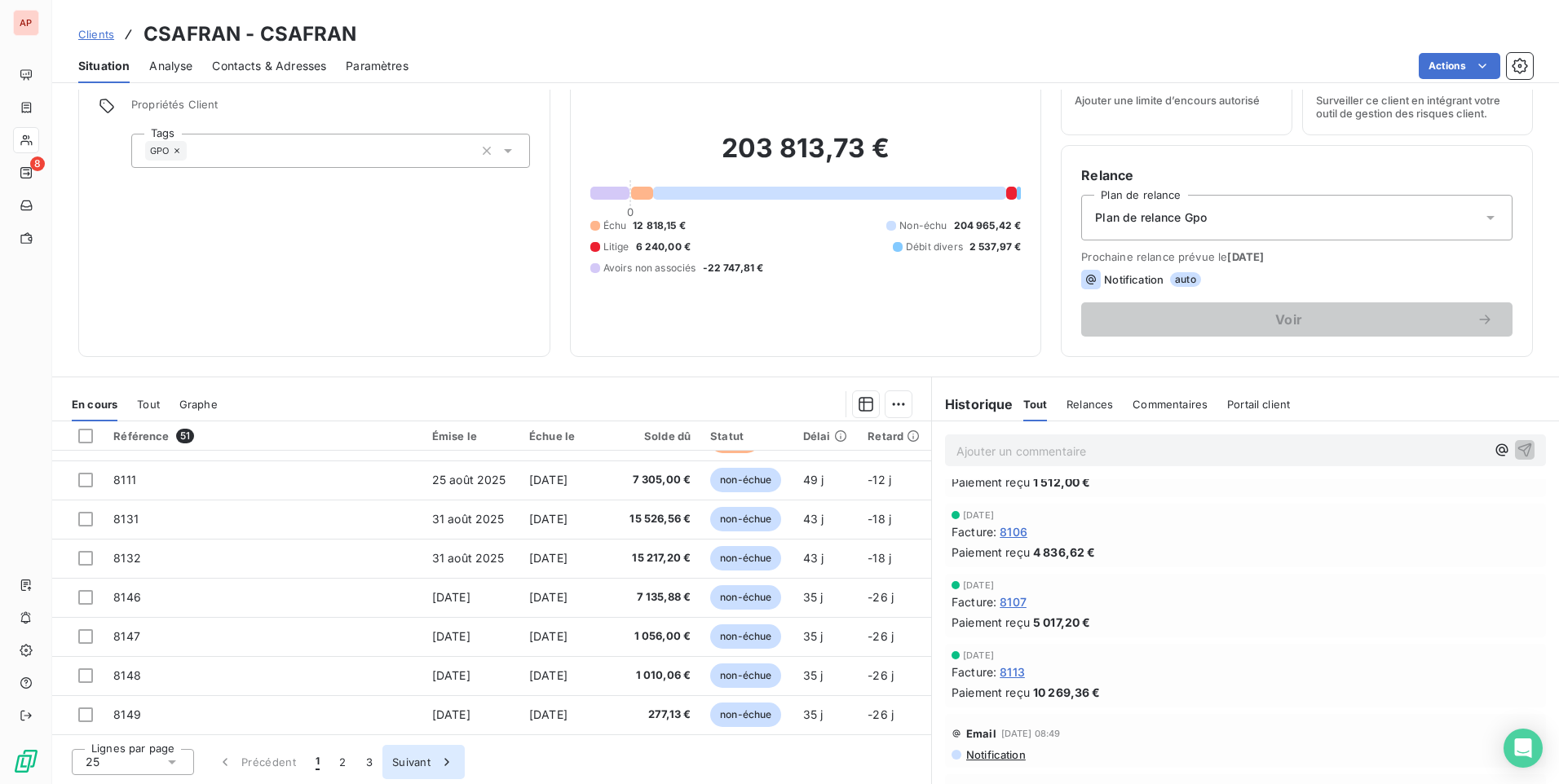
click at [445, 760] on icon "button" at bounding box center [447, 762] width 16 height 16
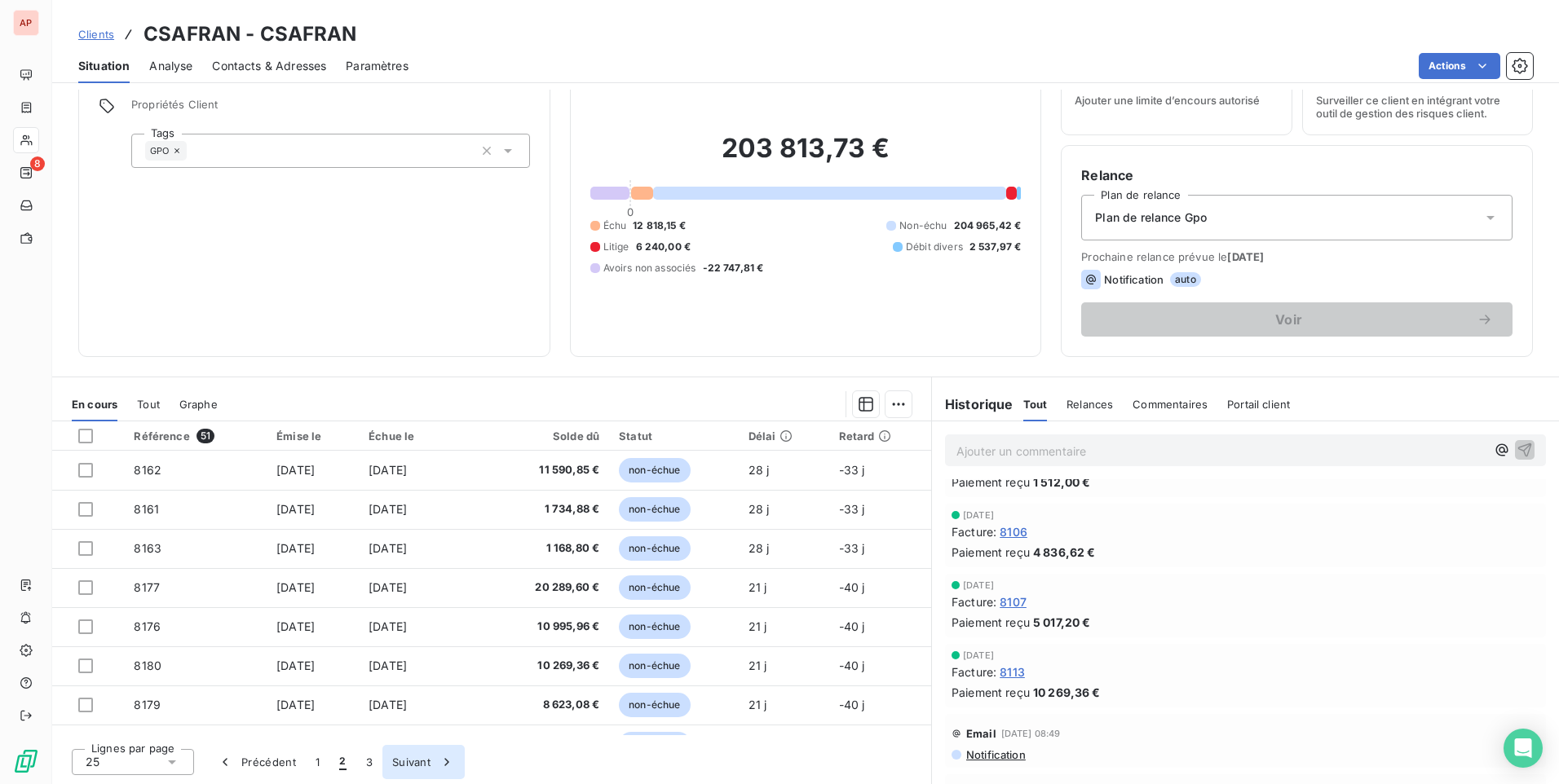
click at [445, 760] on icon "button" at bounding box center [447, 762] width 16 height 16
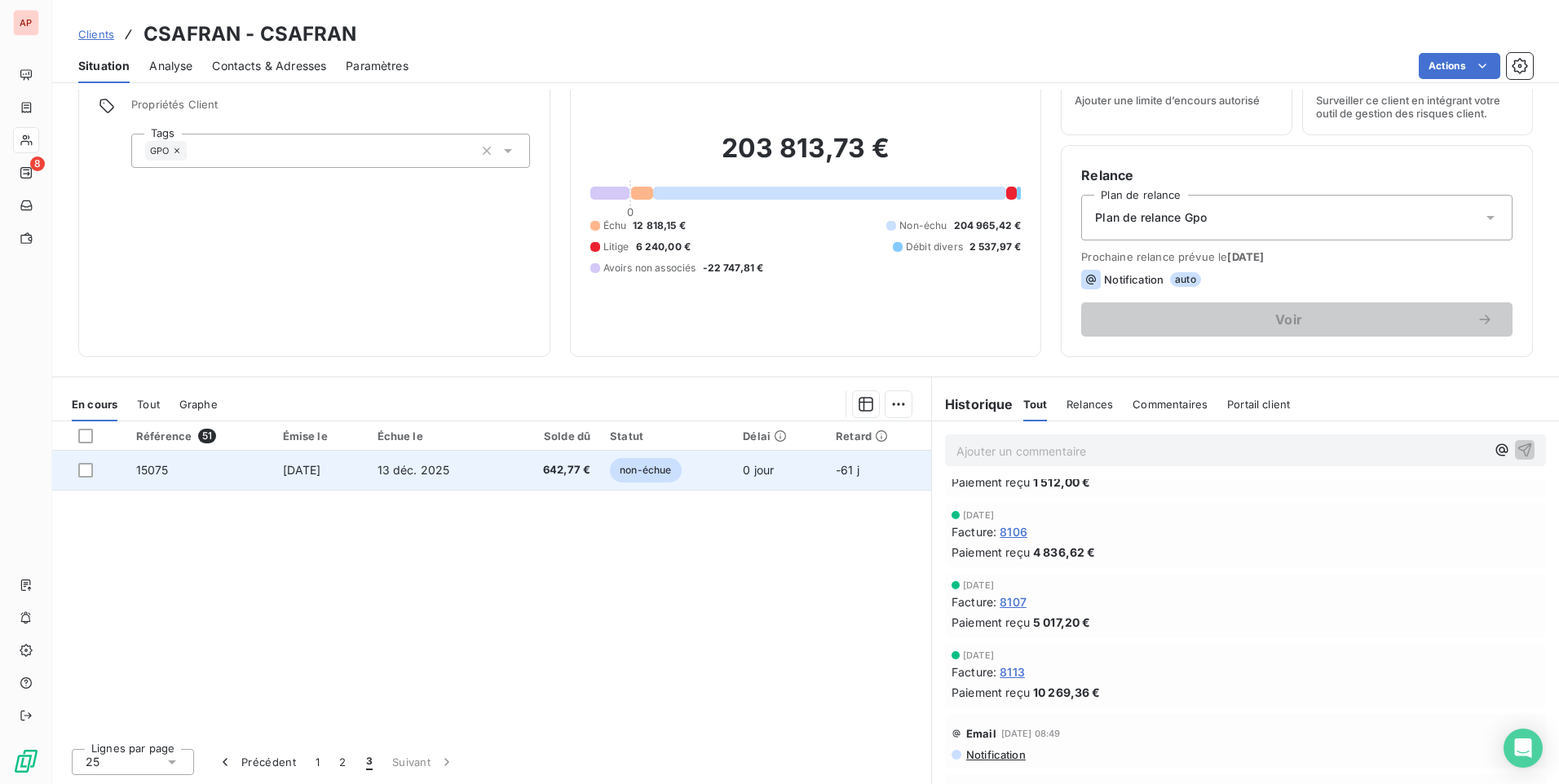
click at [437, 468] on span "13 déc. 2025" at bounding box center [413, 469] width 72 height 14
